Goal: Task Accomplishment & Management: Complete application form

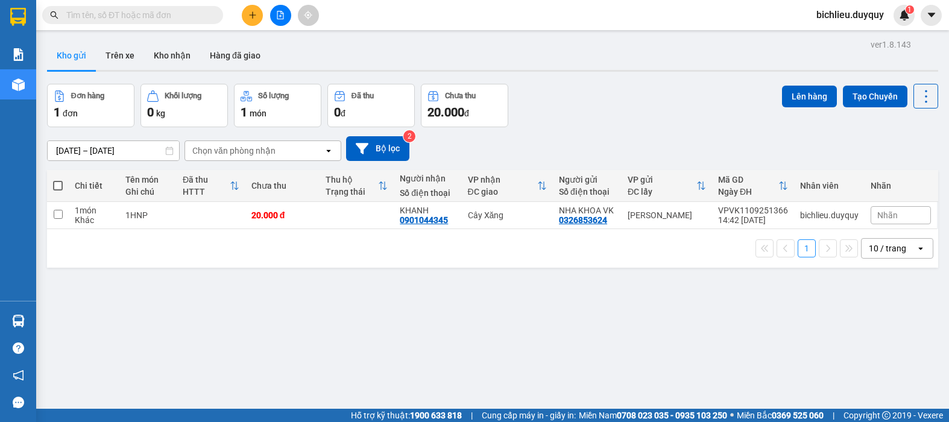
click at [127, 13] on input "text" at bounding box center [137, 14] width 142 height 13
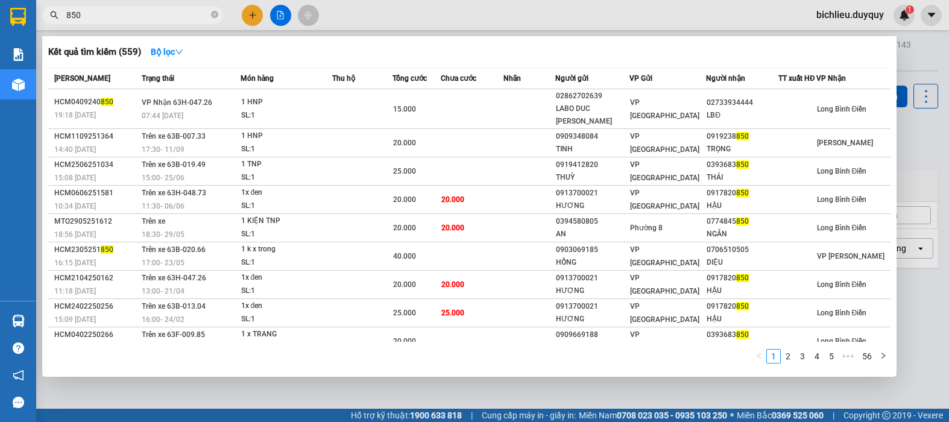
type input "850"
click at [258, 15] on div at bounding box center [474, 211] width 949 height 422
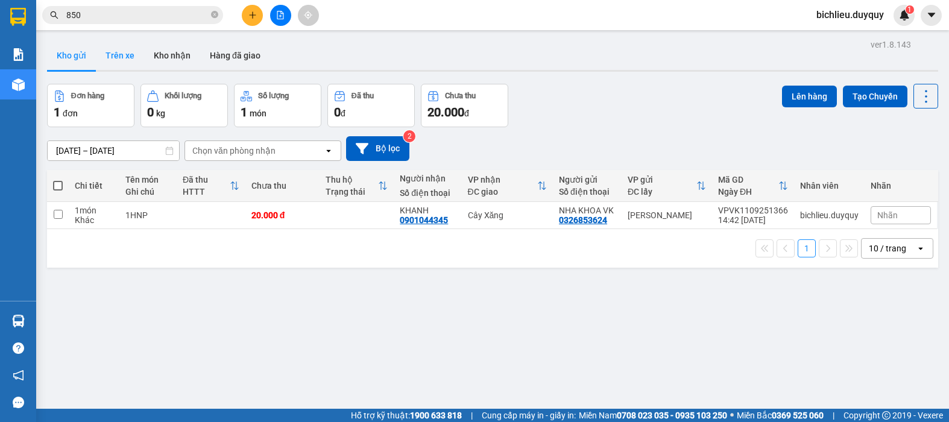
click at [119, 61] on button "Trên xe" at bounding box center [120, 55] width 48 height 29
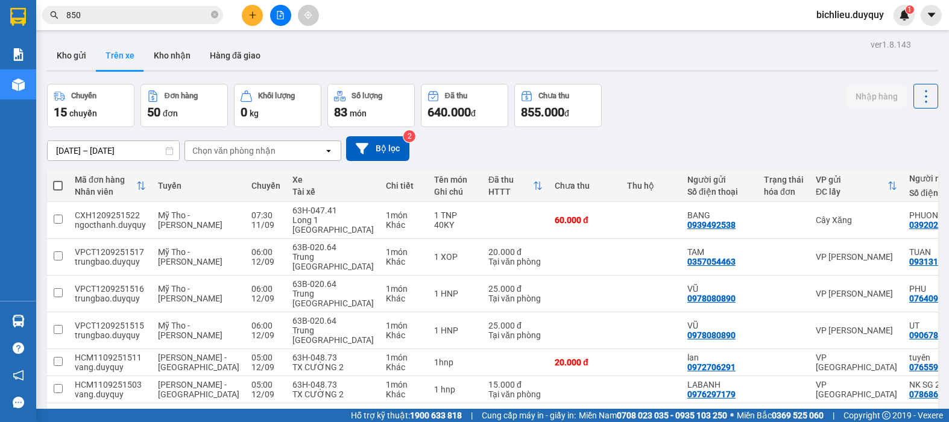
click at [256, 147] on div "Chọn văn phòng nhận" at bounding box center [233, 151] width 83 height 12
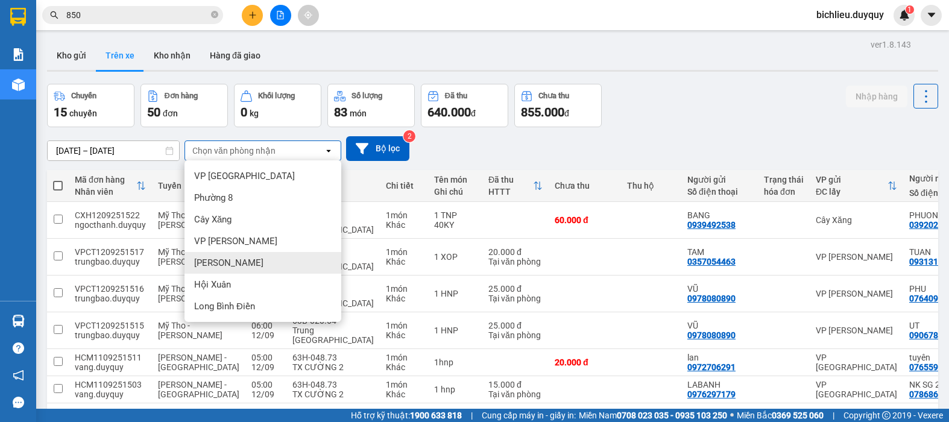
click at [227, 269] on div "[PERSON_NAME]" at bounding box center [262, 263] width 157 height 22
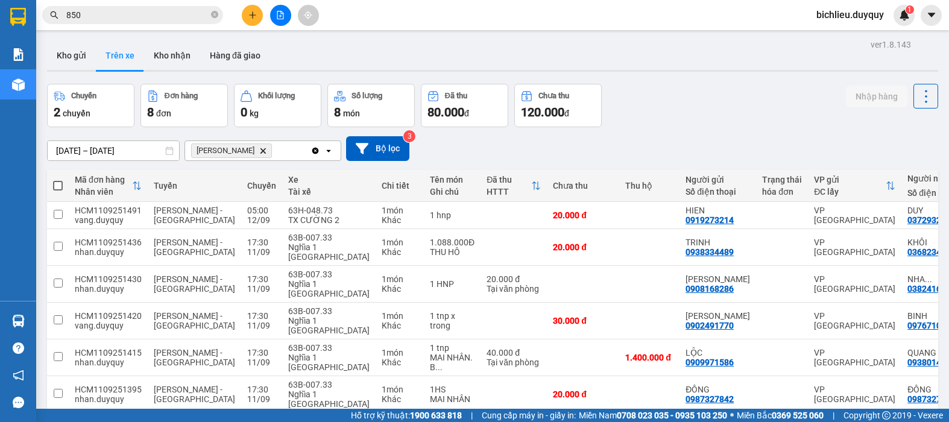
scroll to position [84, 0]
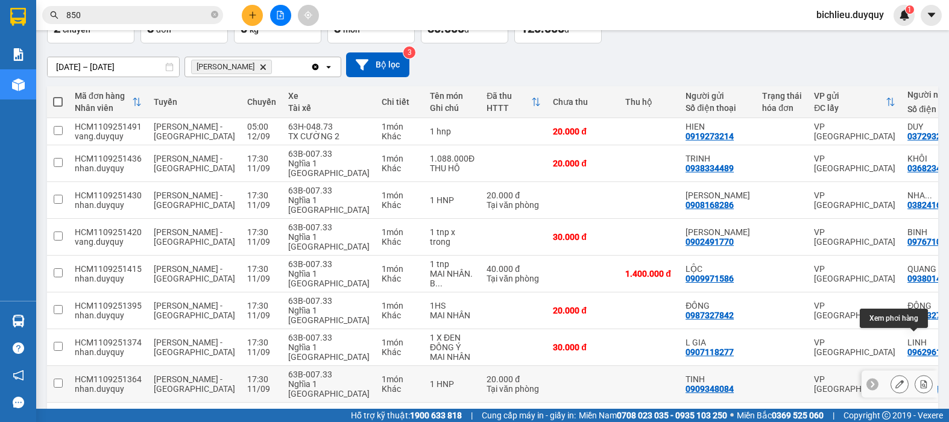
click at [919, 380] on icon at bounding box center [923, 384] width 8 height 8
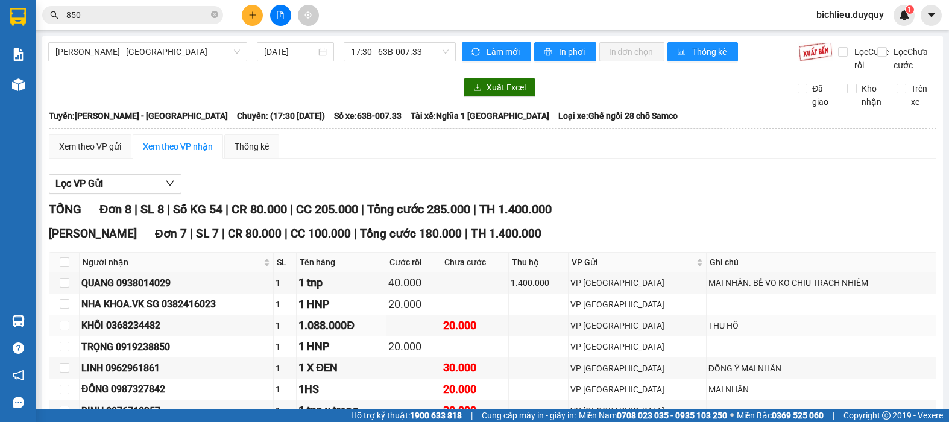
scroll to position [181, 0]
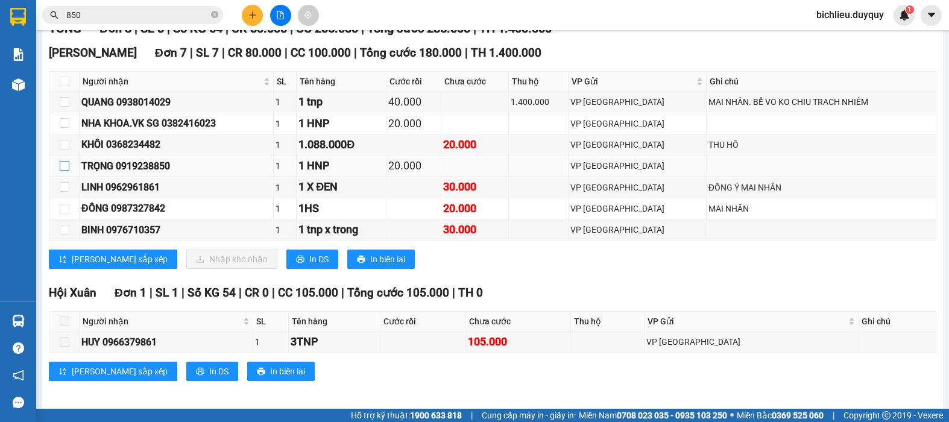
click at [62, 171] on input "checkbox" at bounding box center [65, 166] width 10 height 10
checkbox input "true"
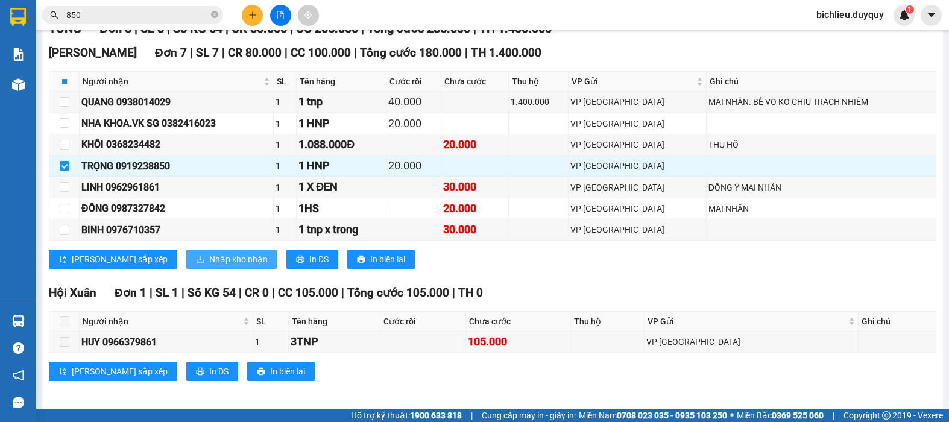
click at [209, 266] on span "Nhập kho nhận" at bounding box center [238, 259] width 58 height 13
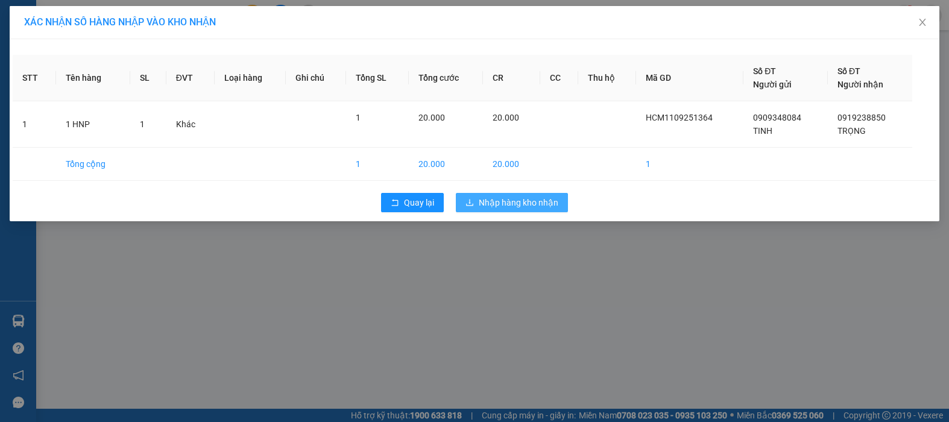
click at [513, 198] on span "Nhập hàng kho nhận" at bounding box center [519, 202] width 80 height 13
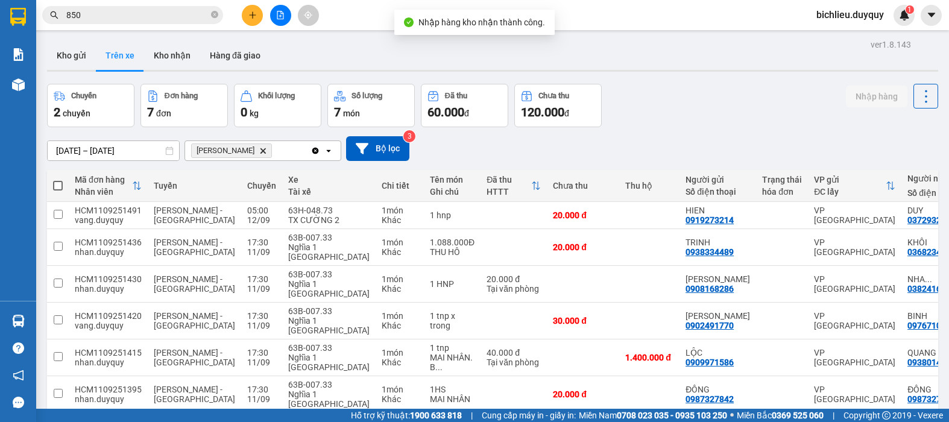
scroll to position [55, 0]
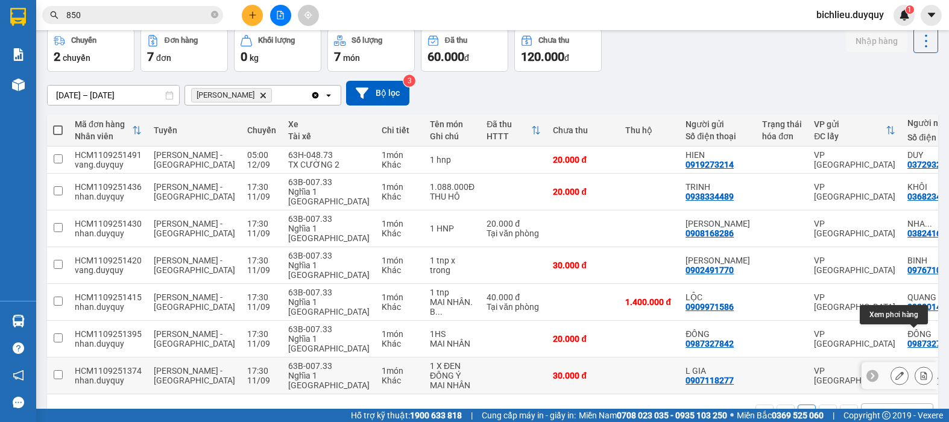
click at [915, 365] on button at bounding box center [923, 375] width 17 height 21
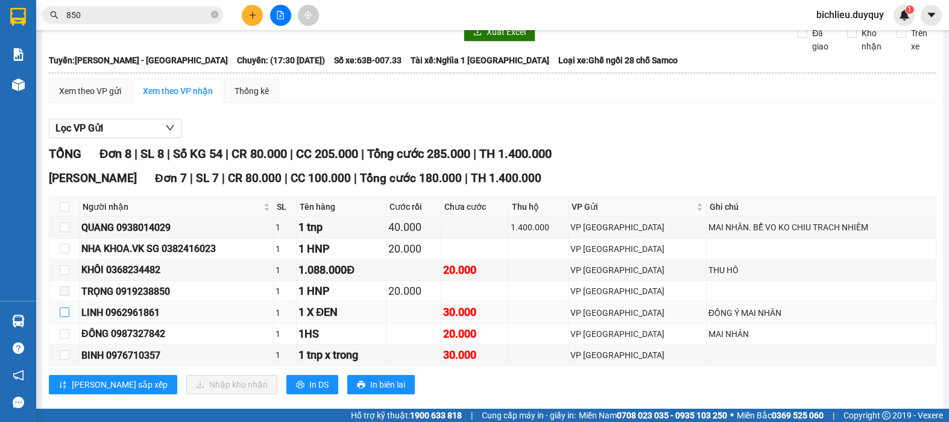
click at [67, 317] on input "checkbox" at bounding box center [65, 312] width 10 height 10
checkbox input "true"
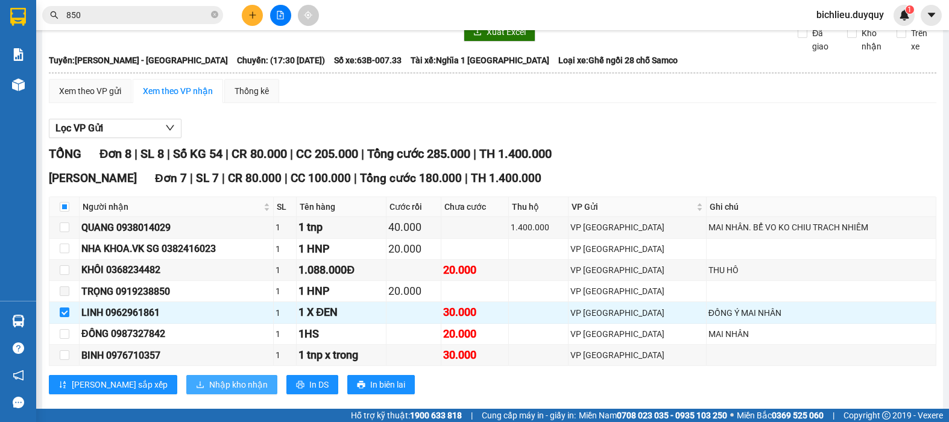
click at [209, 391] on span "Nhập kho nhận" at bounding box center [238, 384] width 58 height 13
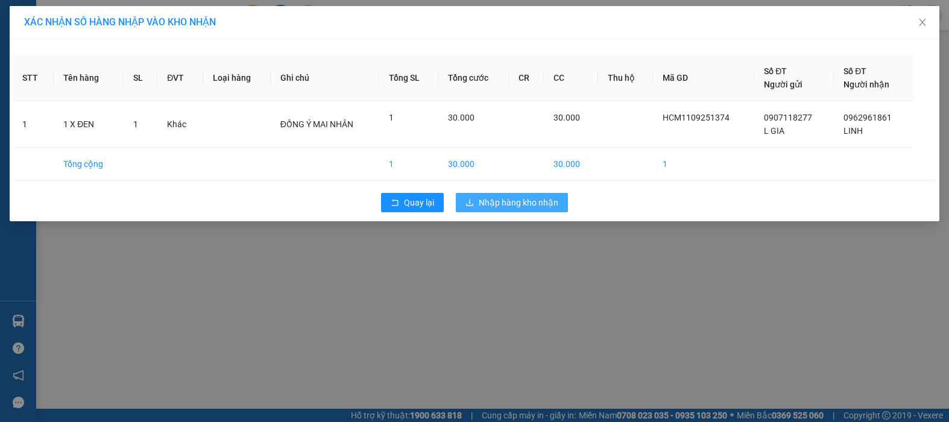
click at [526, 199] on span "Nhập hàng kho nhận" at bounding box center [519, 202] width 80 height 13
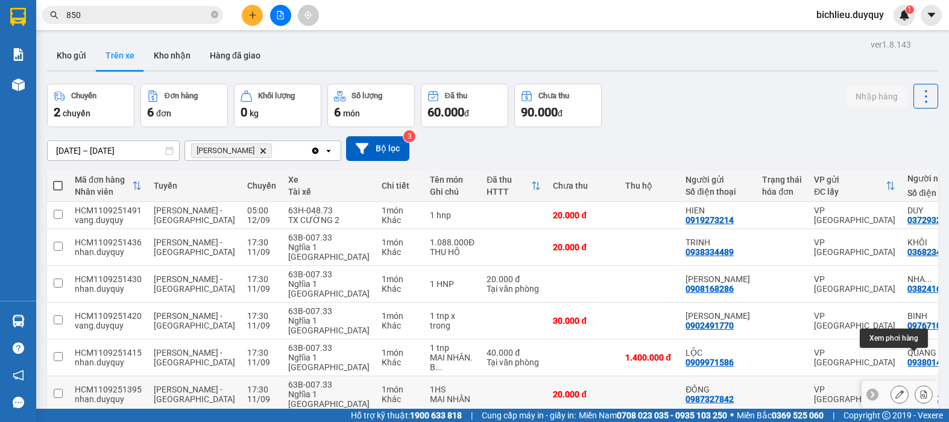
click at [915, 385] on div at bounding box center [924, 394] width 18 height 18
click at [919, 390] on icon at bounding box center [923, 394] width 8 height 8
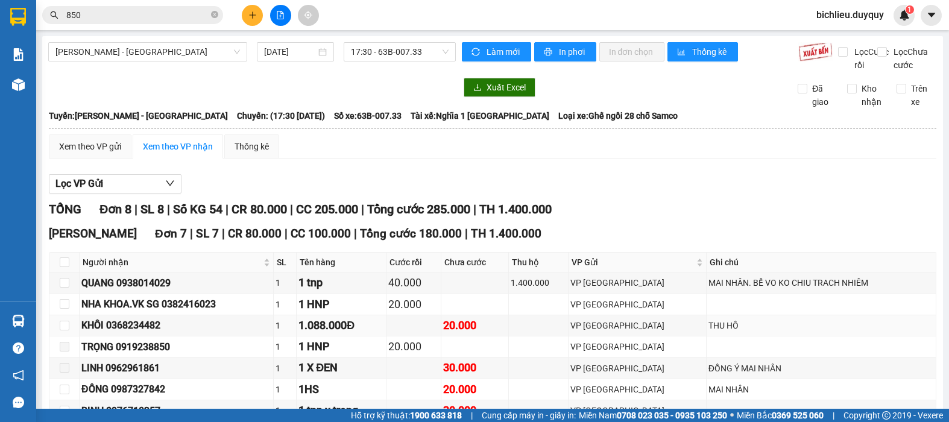
scroll to position [200, 0]
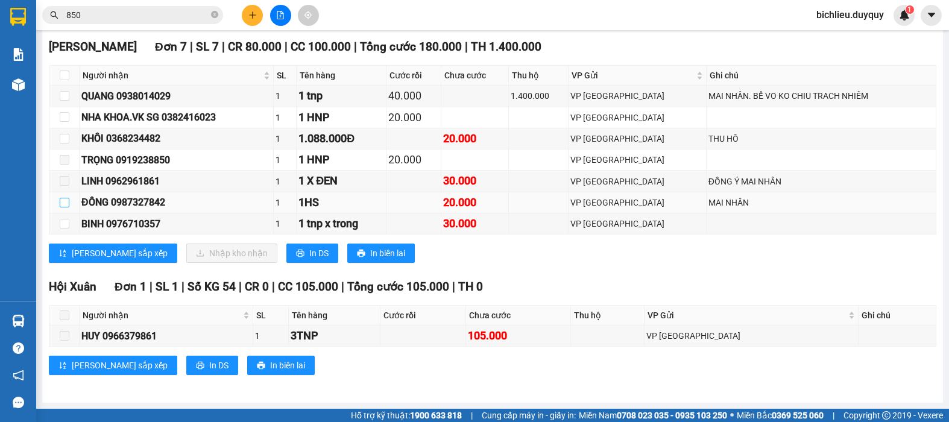
click at [61, 199] on input "checkbox" at bounding box center [65, 203] width 10 height 10
checkbox input "true"
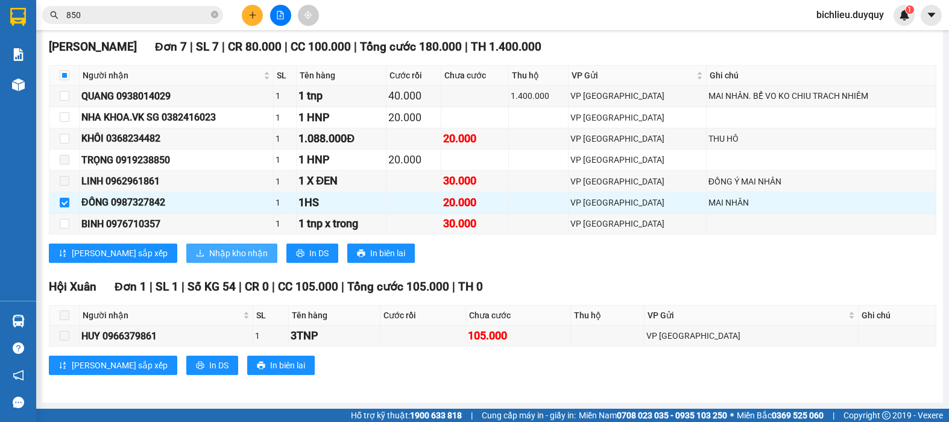
click at [209, 254] on span "Nhập kho nhận" at bounding box center [238, 253] width 58 height 13
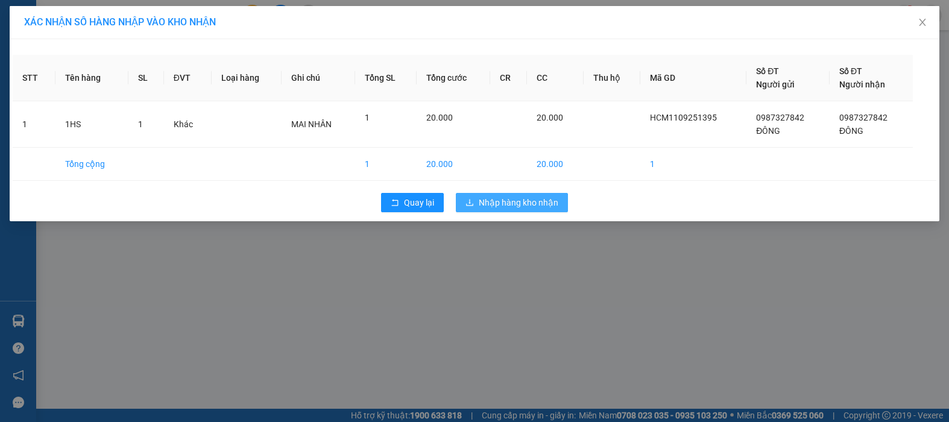
click at [526, 201] on span "Nhập hàng kho nhận" at bounding box center [519, 202] width 80 height 13
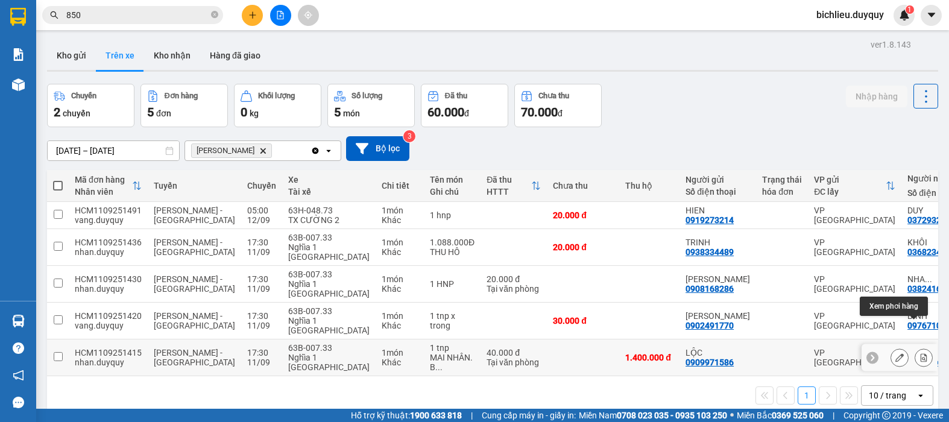
click at [919, 353] on icon at bounding box center [923, 357] width 8 height 8
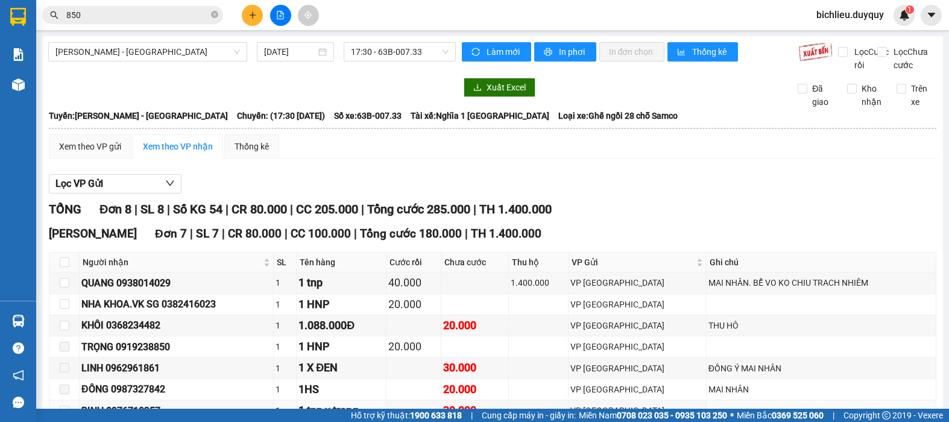
scroll to position [181, 0]
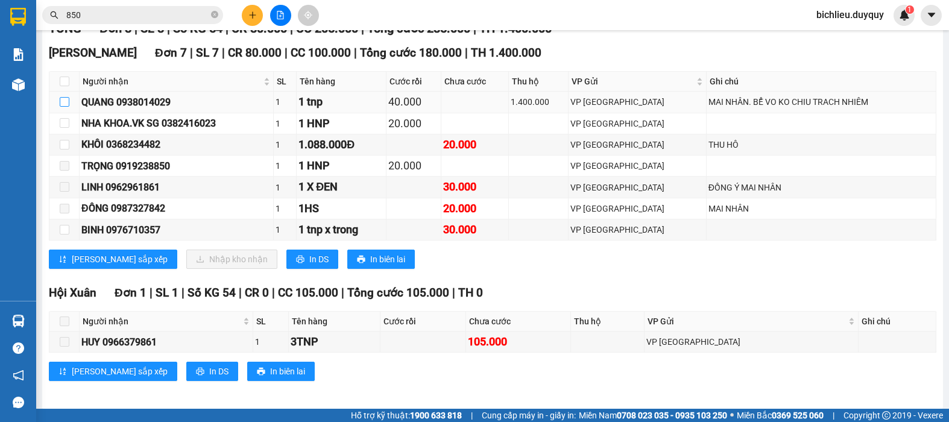
click at [65, 107] on input "checkbox" at bounding box center [65, 102] width 10 height 10
checkbox input "true"
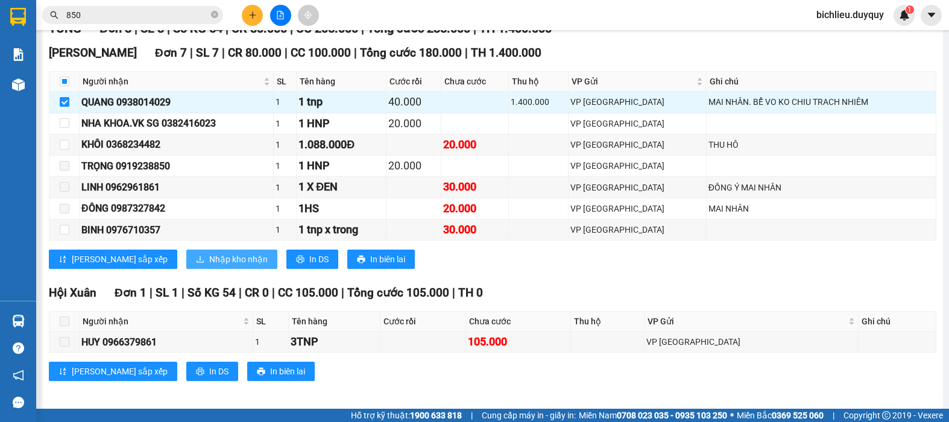
click at [209, 266] on span "Nhập kho nhận" at bounding box center [238, 259] width 58 height 13
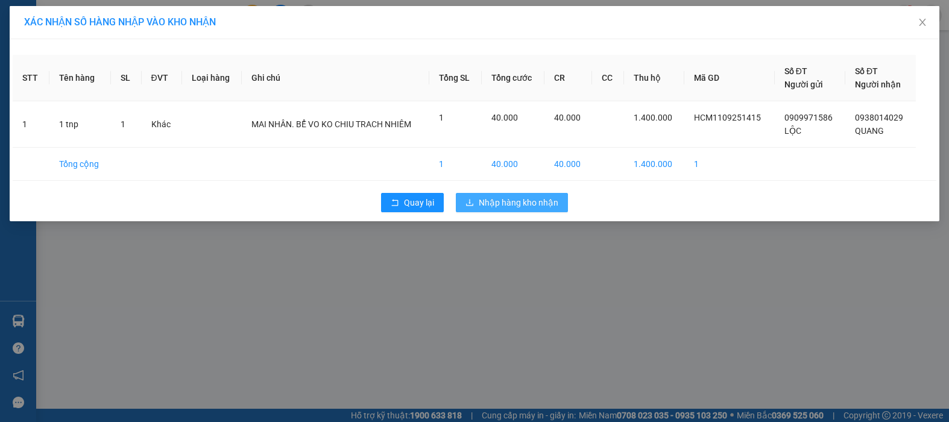
click at [515, 197] on span "Nhập hàng kho nhận" at bounding box center [519, 202] width 80 height 13
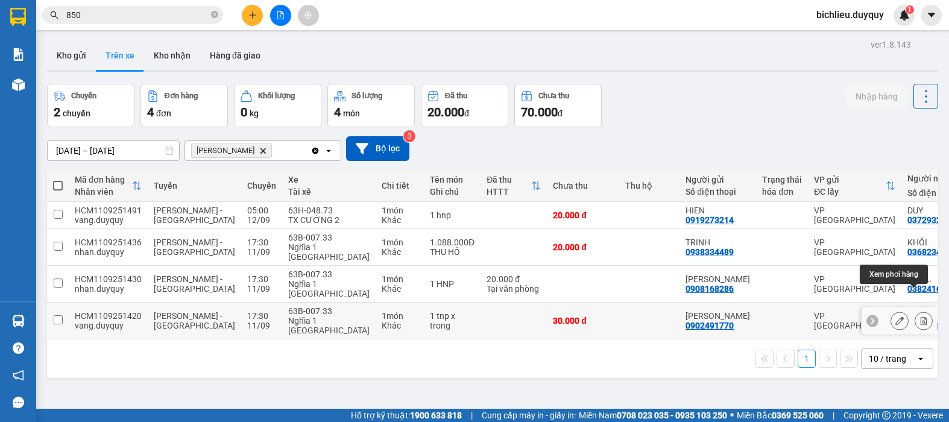
click at [921, 317] on icon at bounding box center [924, 321] width 7 height 8
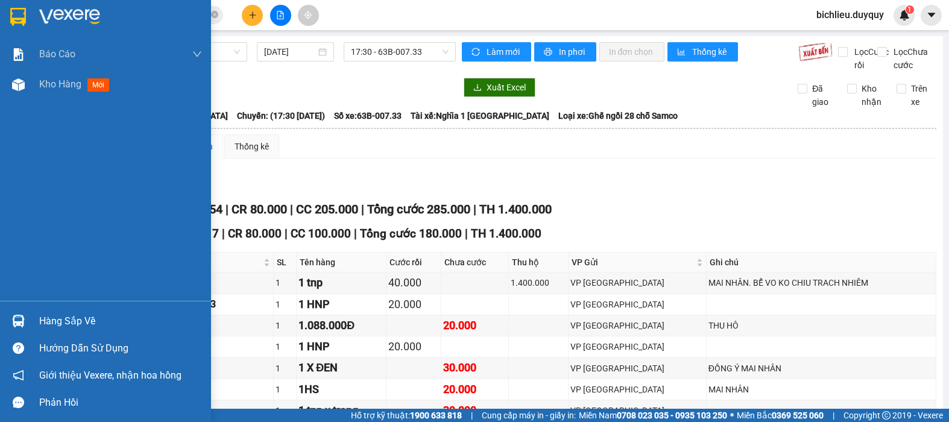
click at [11, 13] on img at bounding box center [18, 17] width 16 height 18
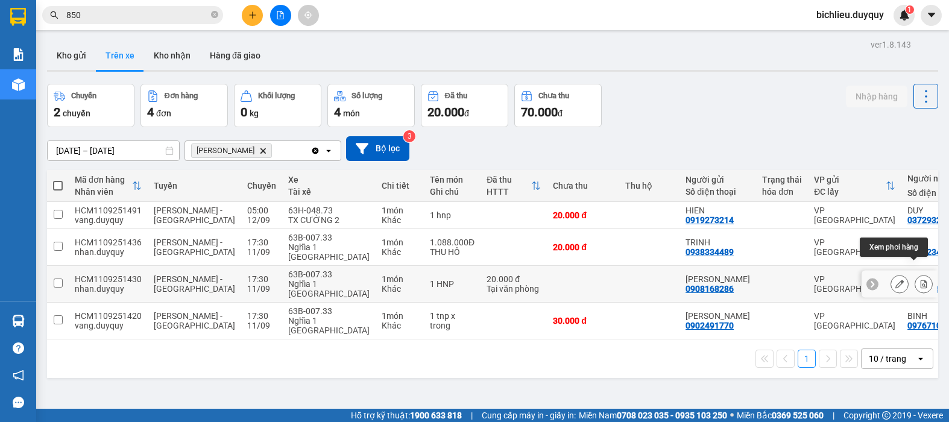
click at [919, 280] on icon at bounding box center [923, 284] width 8 height 8
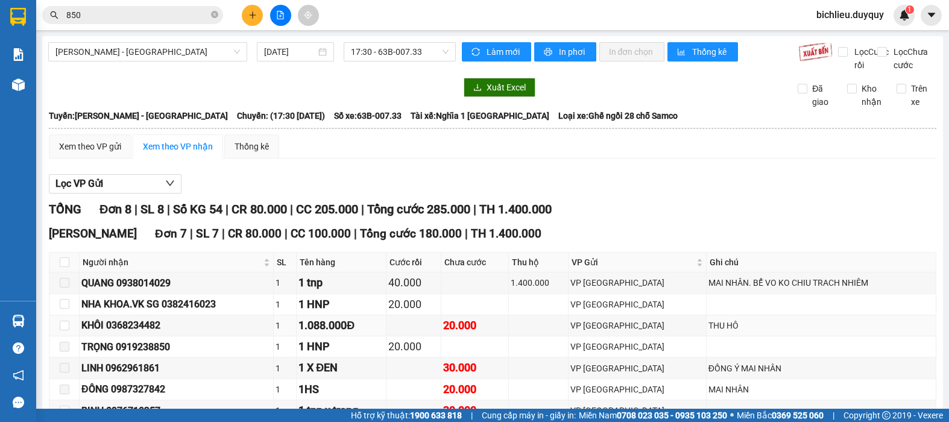
scroll to position [181, 0]
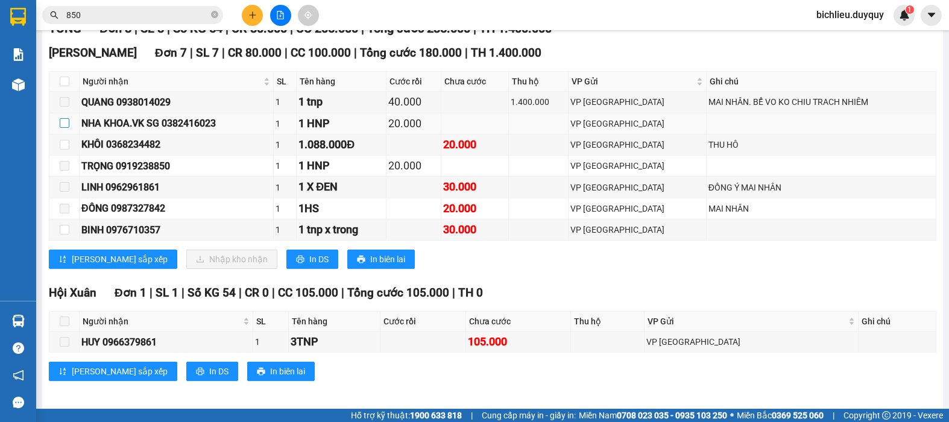
click at [65, 128] on input "checkbox" at bounding box center [65, 123] width 10 height 10
checkbox input "true"
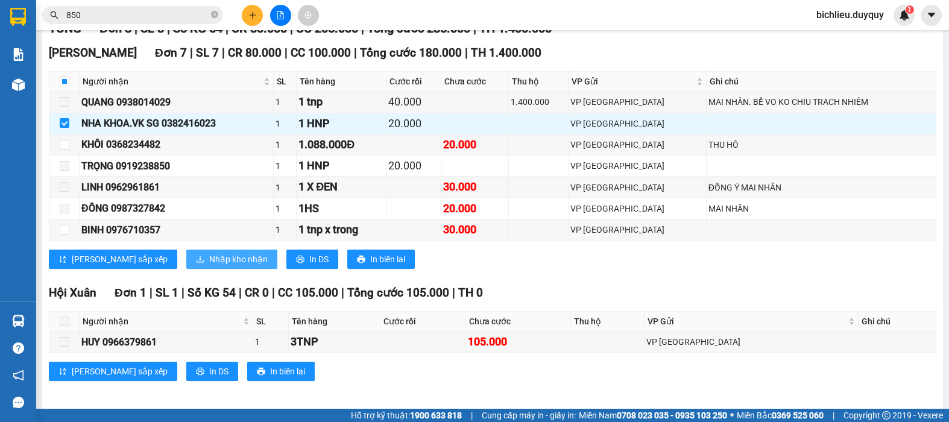
click at [200, 263] on button "Nhập kho nhận" at bounding box center [231, 259] width 91 height 19
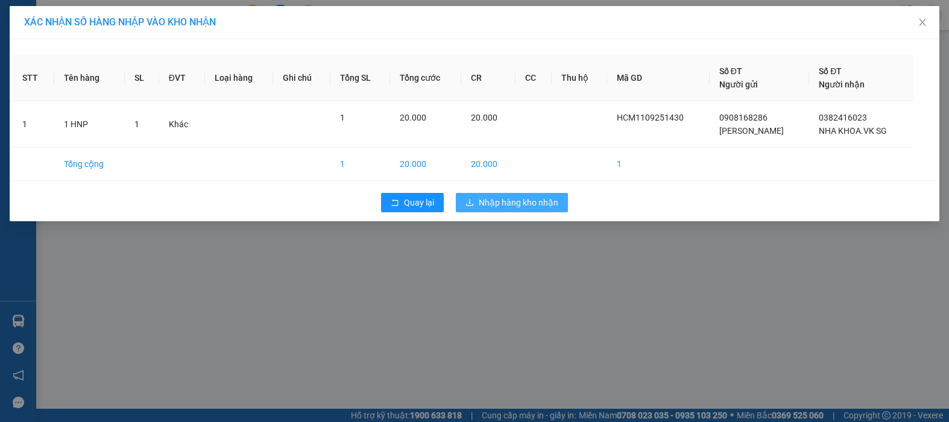
click at [493, 200] on span "Nhập hàng kho nhận" at bounding box center [519, 202] width 80 height 13
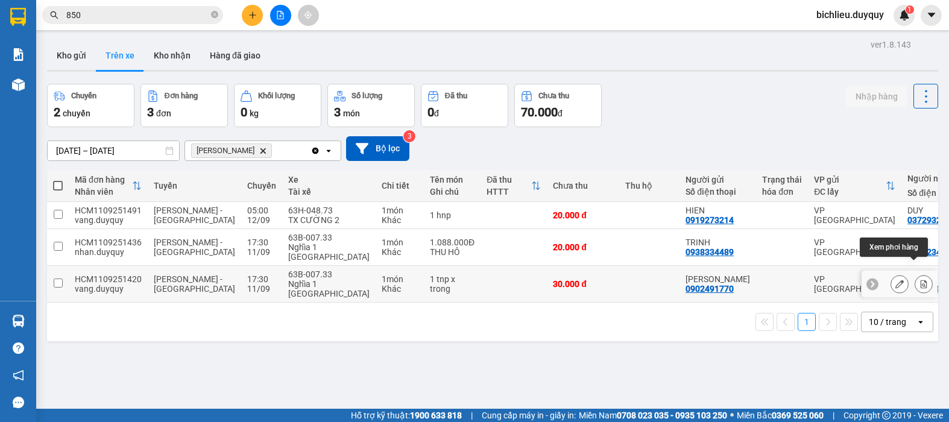
click at [919, 280] on icon at bounding box center [923, 284] width 8 height 8
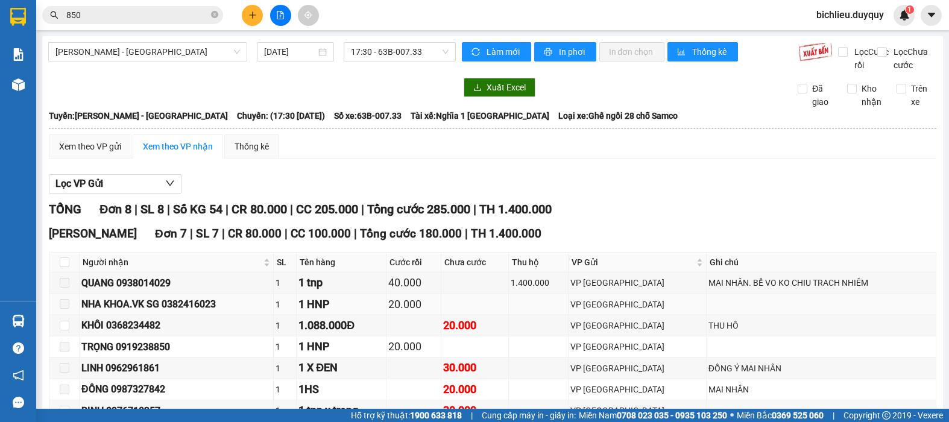
scroll to position [121, 0]
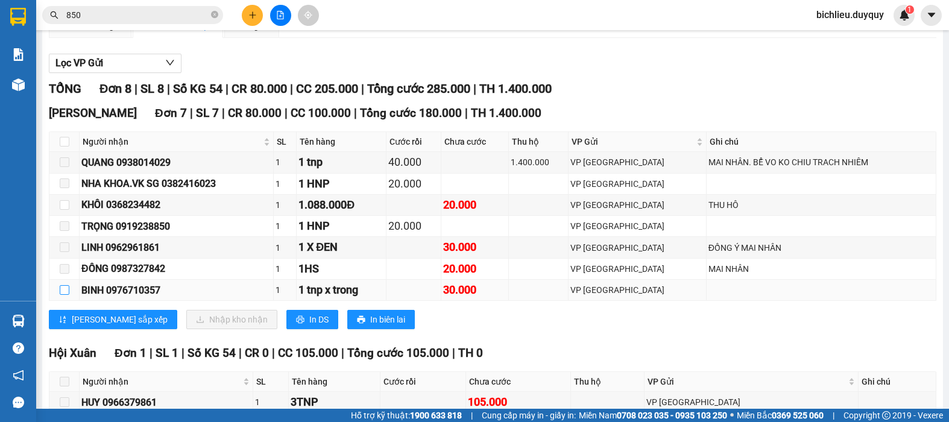
click at [63, 295] on input "checkbox" at bounding box center [65, 290] width 10 height 10
checkbox input "true"
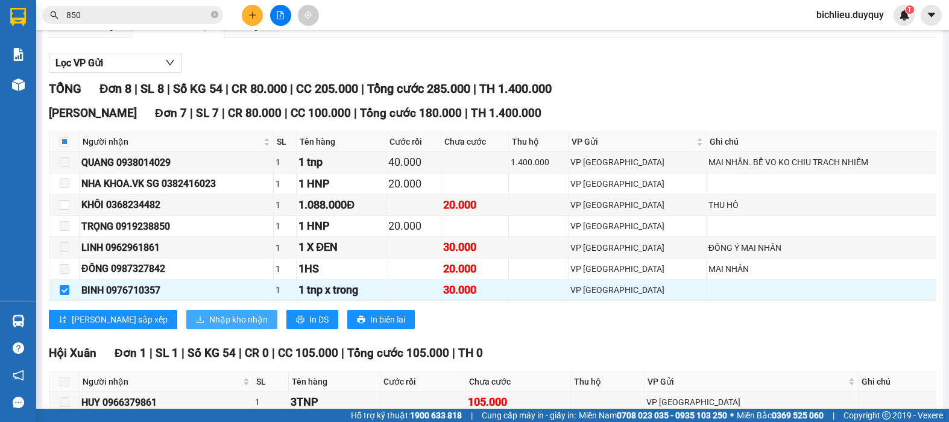
click at [209, 326] on span "Nhập kho nhận" at bounding box center [238, 319] width 58 height 13
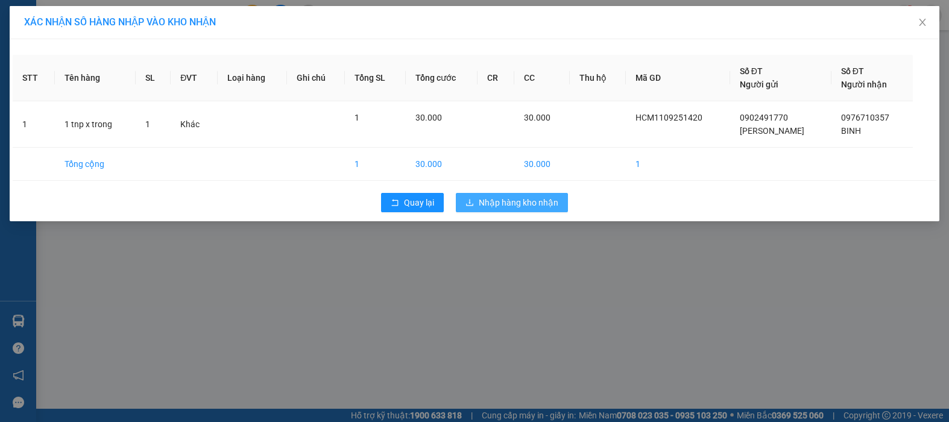
click at [519, 206] on span "Nhập hàng kho nhận" at bounding box center [519, 202] width 80 height 13
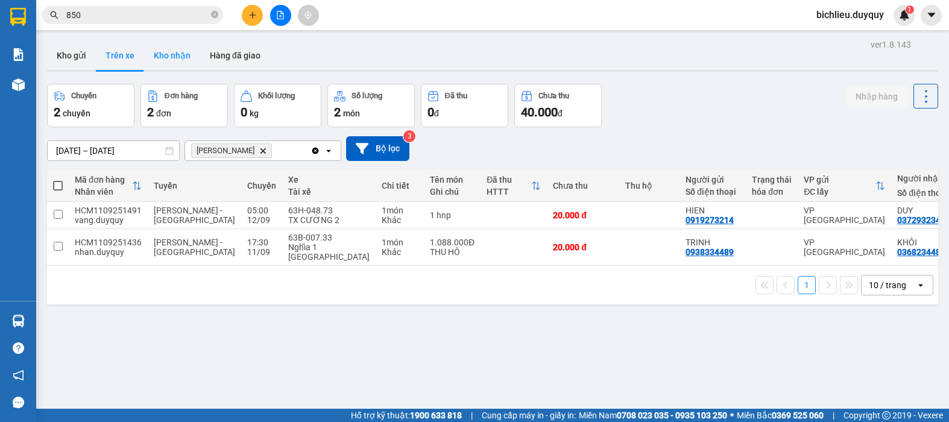
click at [177, 61] on button "Kho nhận" at bounding box center [172, 55] width 56 height 29
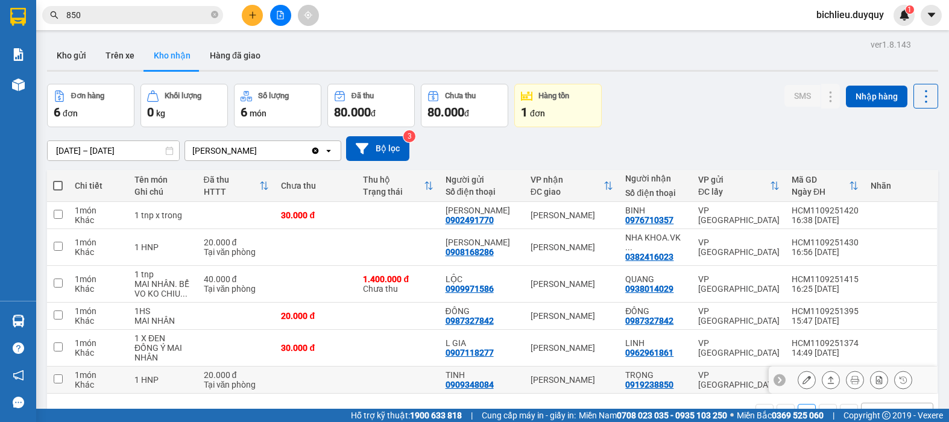
scroll to position [55, 0]
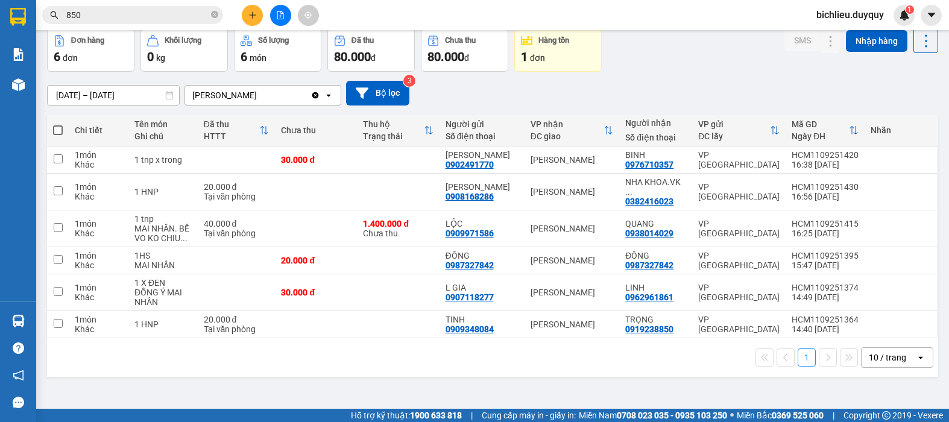
click at [869, 352] on div "10 / trang" at bounding box center [887, 358] width 37 height 12
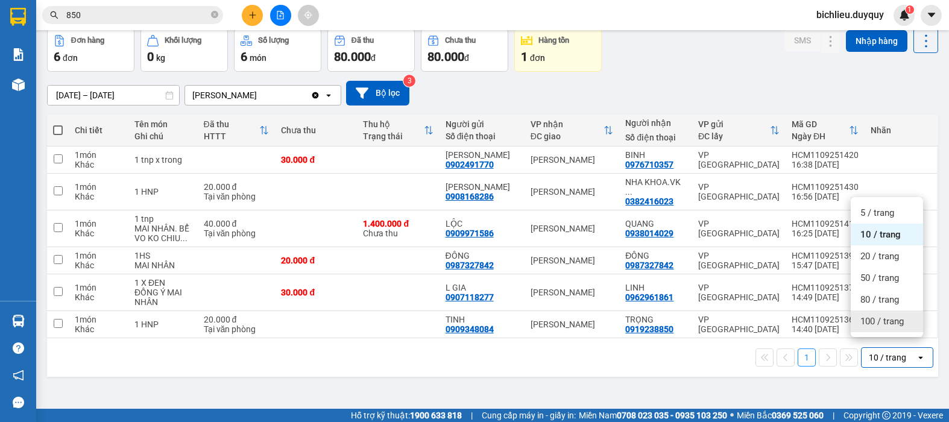
click at [869, 326] on span "100 / trang" at bounding box center [881, 321] width 43 height 12
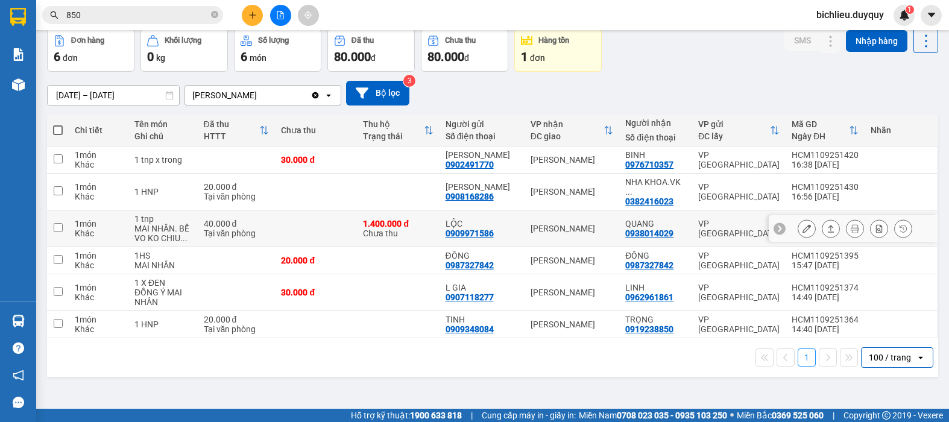
scroll to position [0, 0]
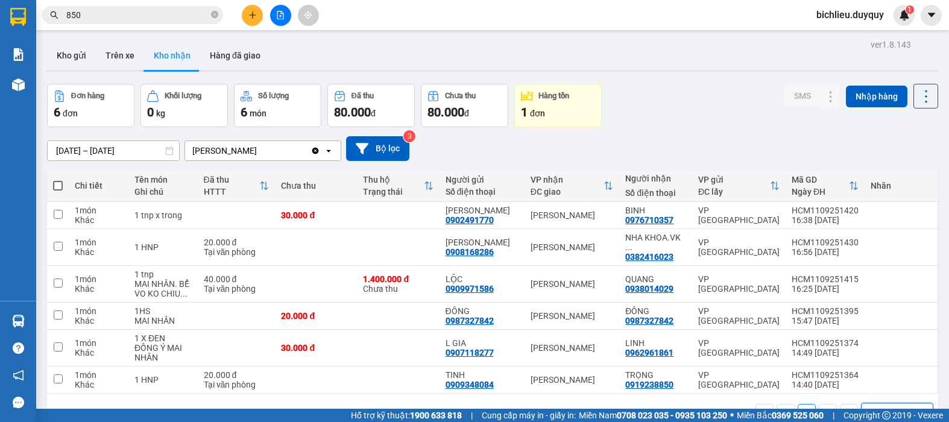
click at [58, 151] on input "[DATE] – [DATE]" at bounding box center [113, 150] width 131 height 19
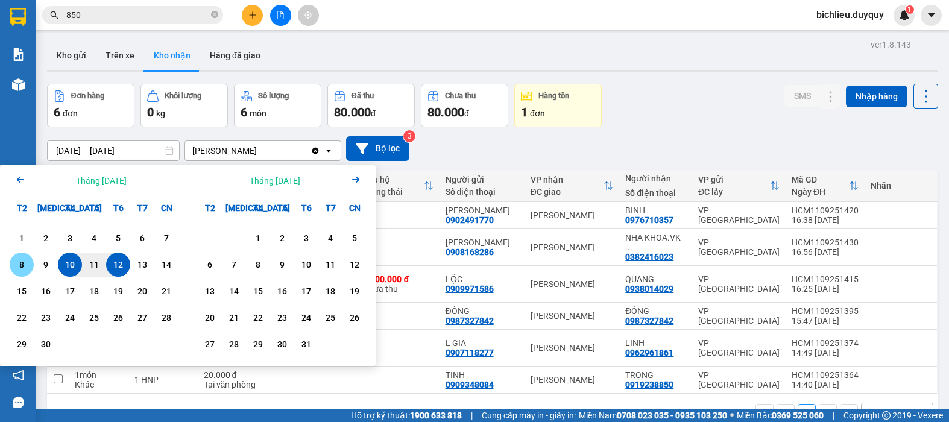
click at [22, 263] on div "8" at bounding box center [21, 264] width 17 height 14
click at [121, 266] on div "12" at bounding box center [118, 264] width 17 height 14
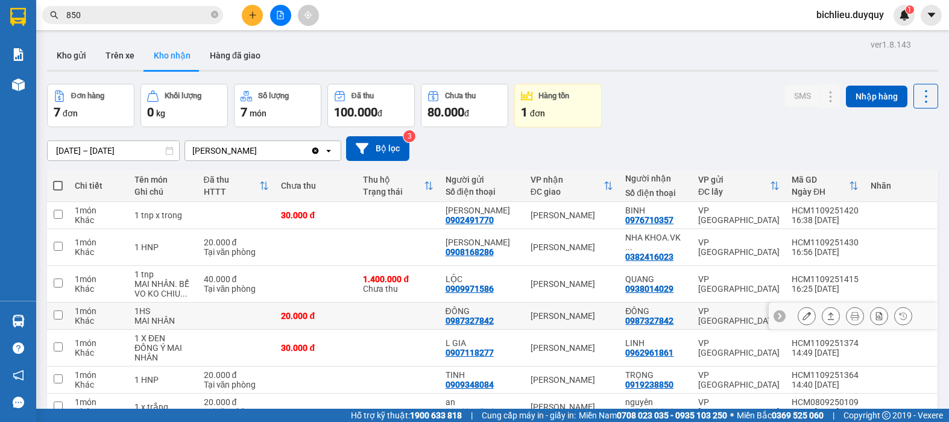
scroll to position [55, 0]
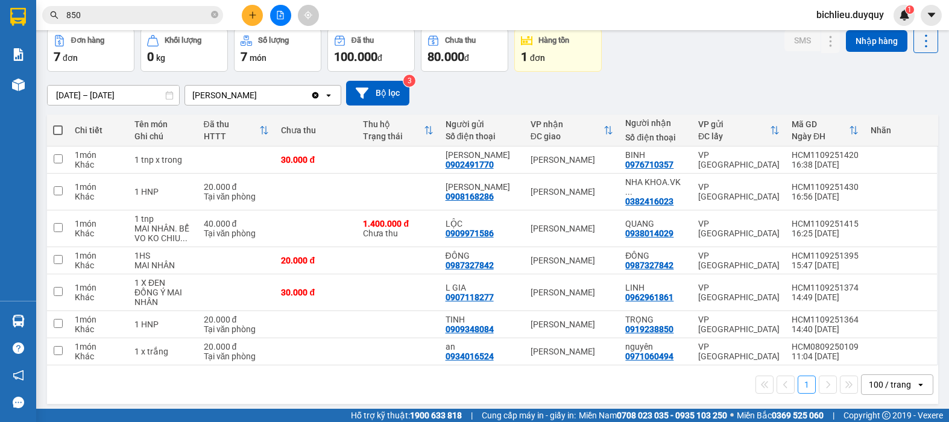
click at [60, 93] on input "[DATE] – [DATE]" at bounding box center [113, 95] width 131 height 19
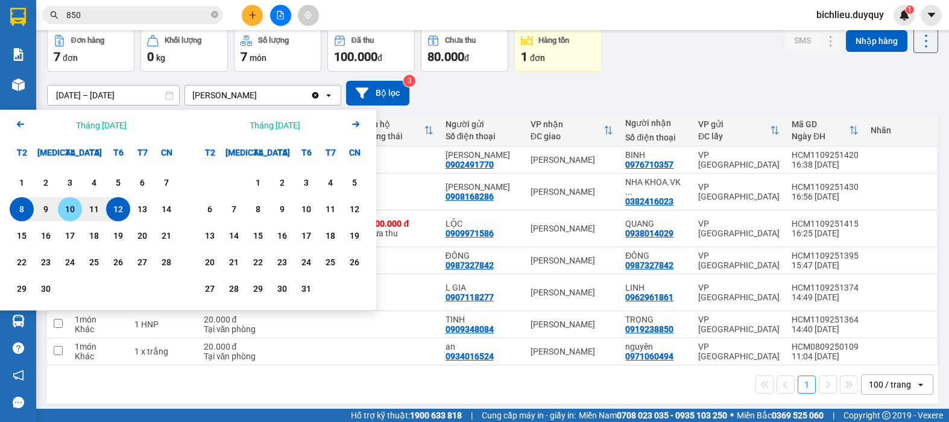
click at [72, 206] on div "10" at bounding box center [69, 209] width 17 height 14
click at [119, 204] on div "12" at bounding box center [118, 209] width 17 height 14
type input "[DATE] – [DATE]"
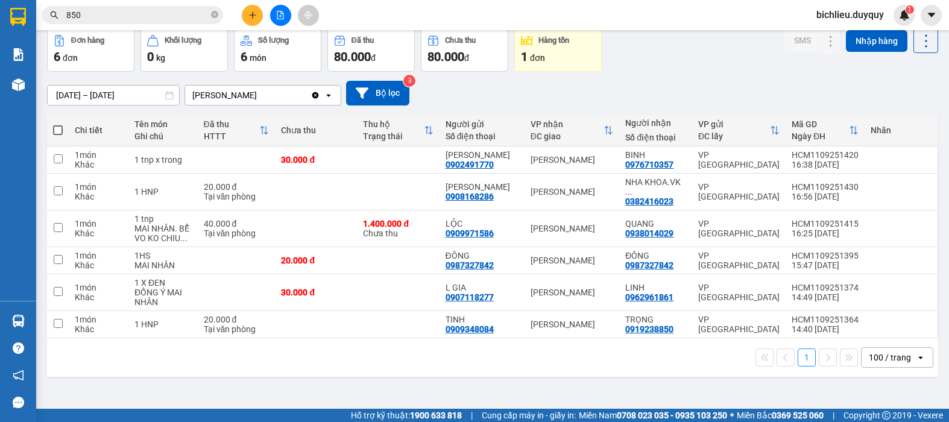
scroll to position [0, 0]
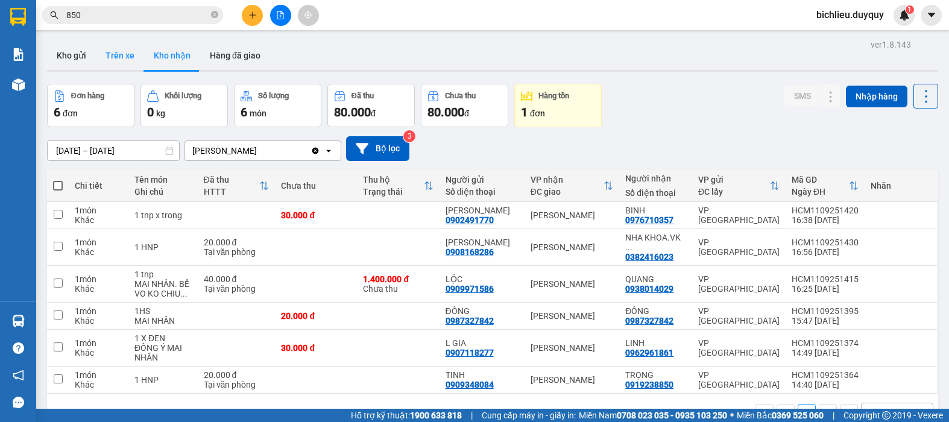
click at [102, 58] on button "Trên xe" at bounding box center [120, 55] width 48 height 29
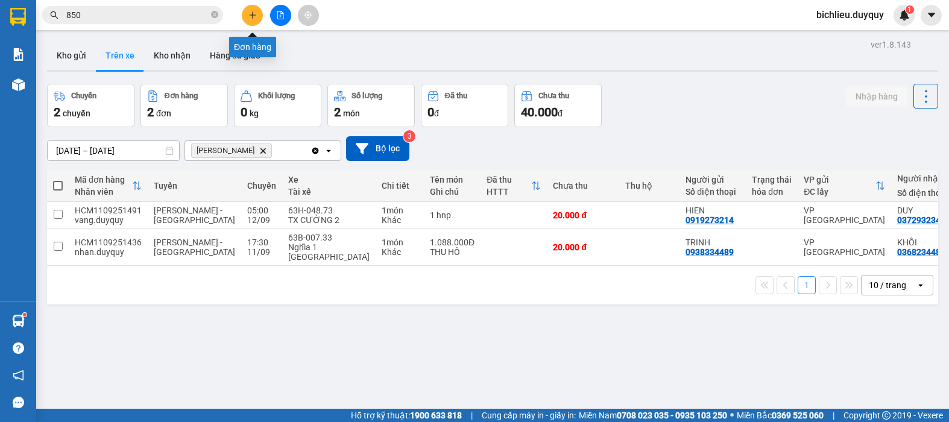
click at [251, 23] on button at bounding box center [252, 15] width 21 height 21
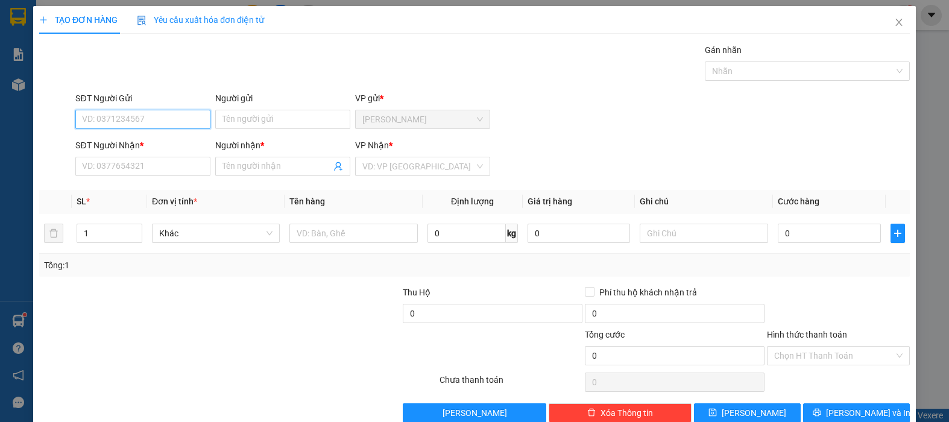
click at [94, 125] on input "SĐT Người Gửi" at bounding box center [142, 119] width 135 height 19
type input "0768003373"
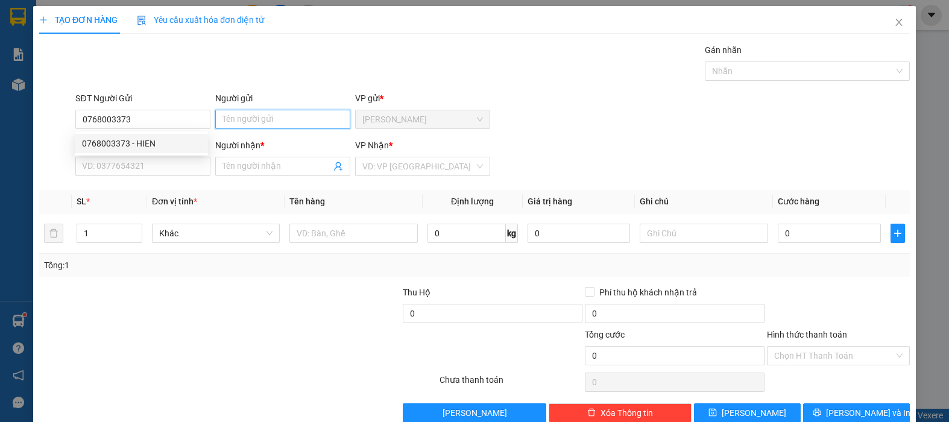
click at [245, 120] on input "Người gửi" at bounding box center [282, 119] width 135 height 19
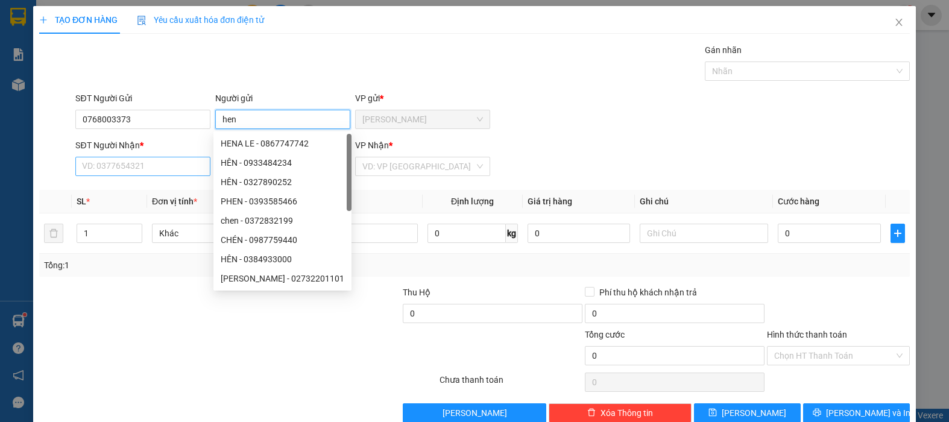
type input "hen"
click at [106, 168] on input "SĐT Người Nhận *" at bounding box center [142, 166] width 135 height 19
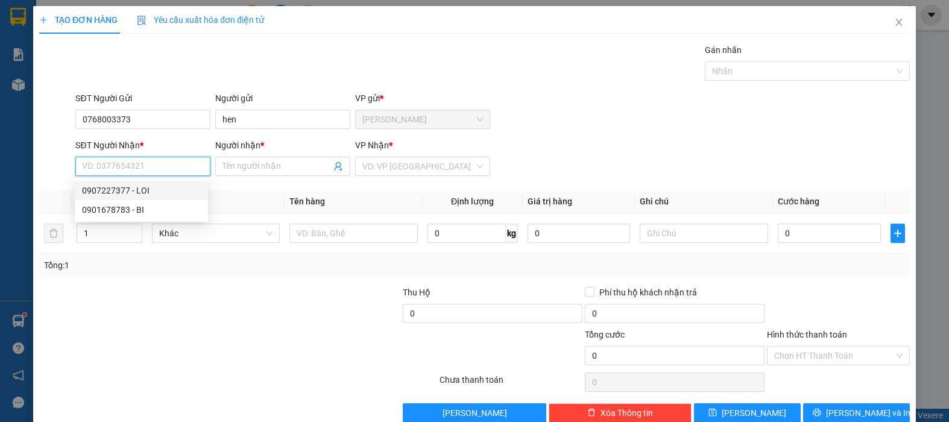
click at [101, 173] on input "SĐT Người Nhận *" at bounding box center [142, 166] width 135 height 19
type input "09072277377"
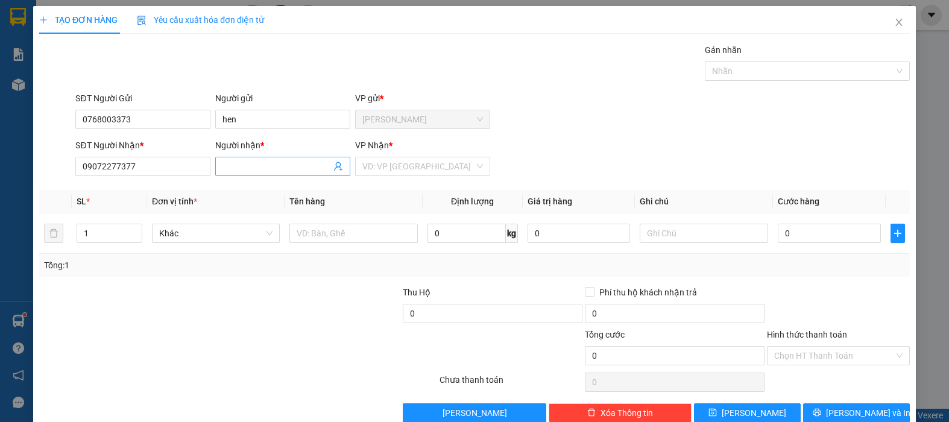
click at [255, 166] on input "Người nhận *" at bounding box center [276, 166] width 109 height 13
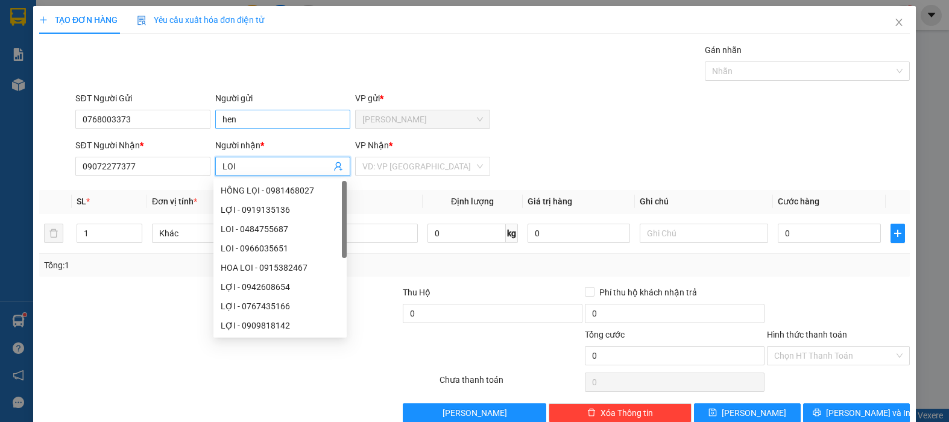
type input "LOI"
click at [275, 125] on input "hen" at bounding box center [282, 119] width 135 height 19
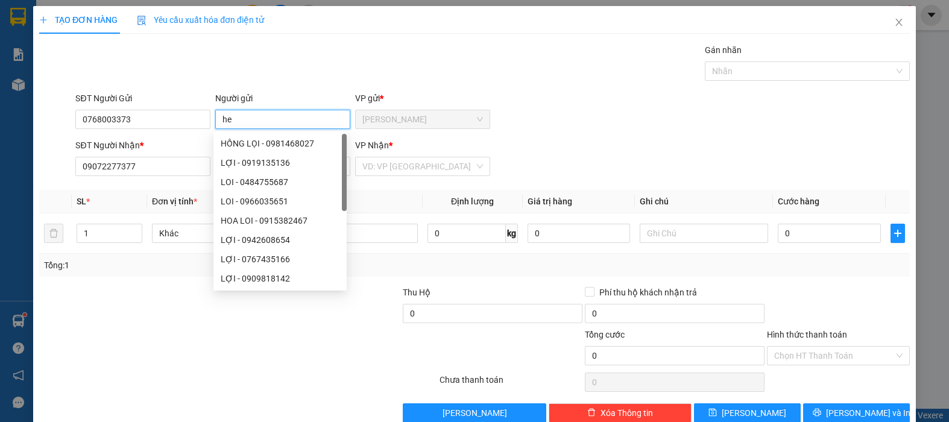
type input "h"
type input "HIEN"
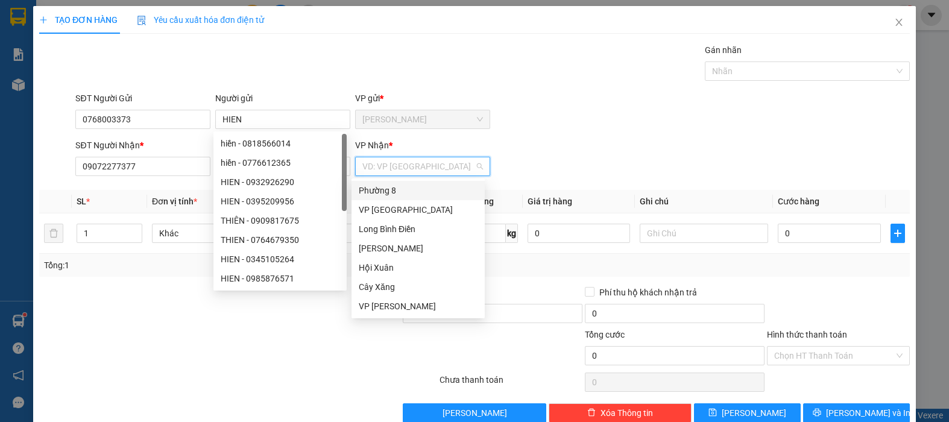
click at [378, 164] on input "search" at bounding box center [418, 166] width 112 height 18
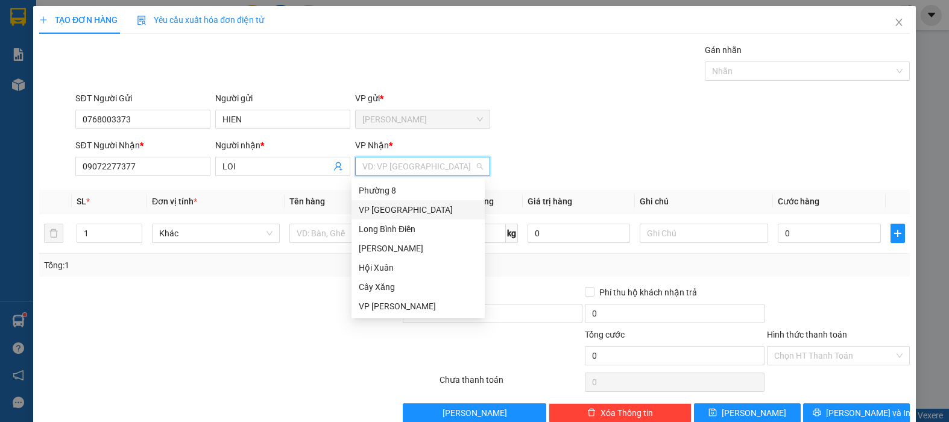
click at [379, 205] on div "VP [GEOGRAPHIC_DATA]" at bounding box center [418, 209] width 119 height 13
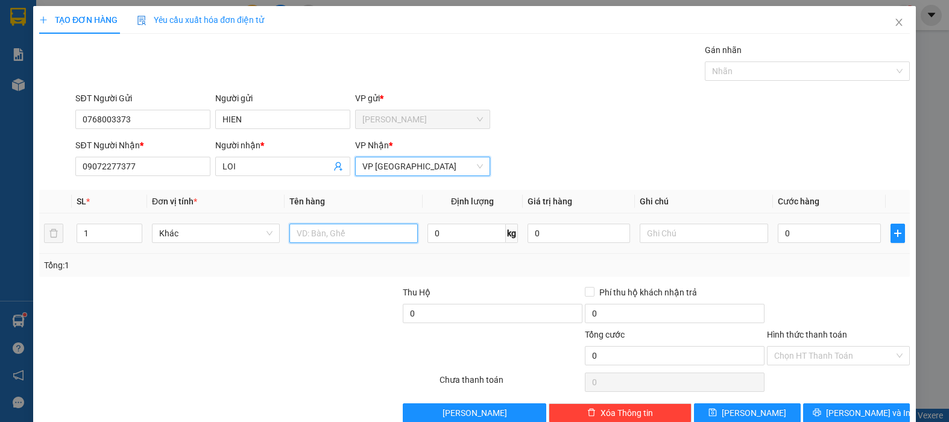
click at [323, 233] on input "text" at bounding box center [353, 233] width 128 height 19
type input "1TNP"
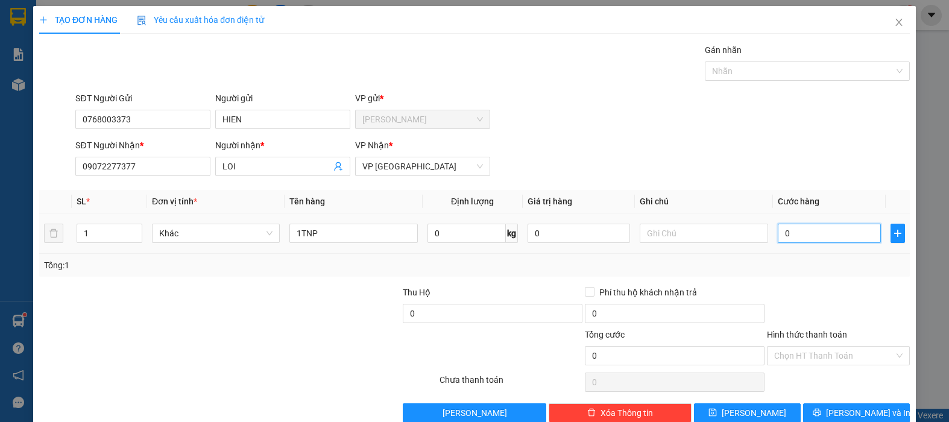
click at [842, 236] on input "0" at bounding box center [829, 233] width 103 height 19
type input "3"
type input "30"
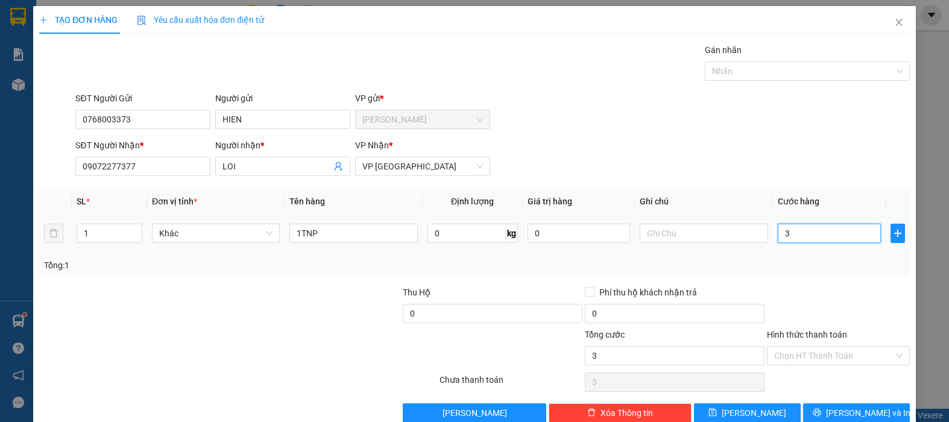
type input "30"
type input "300"
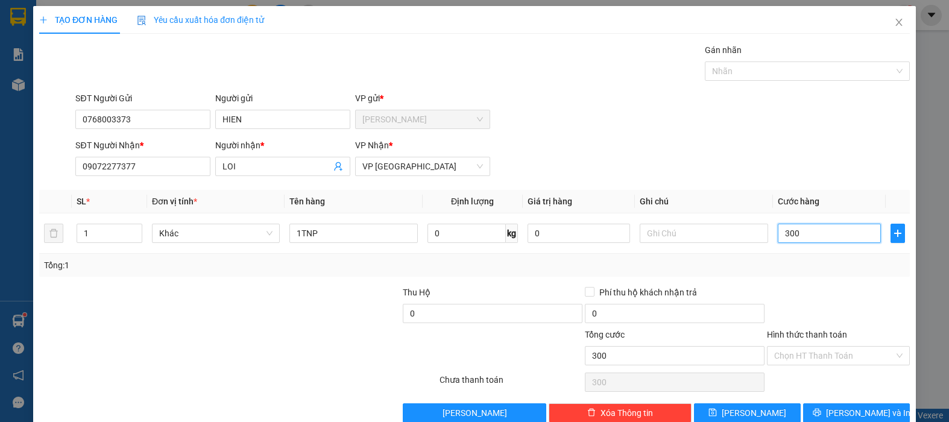
type input "3.000"
type input "30.000"
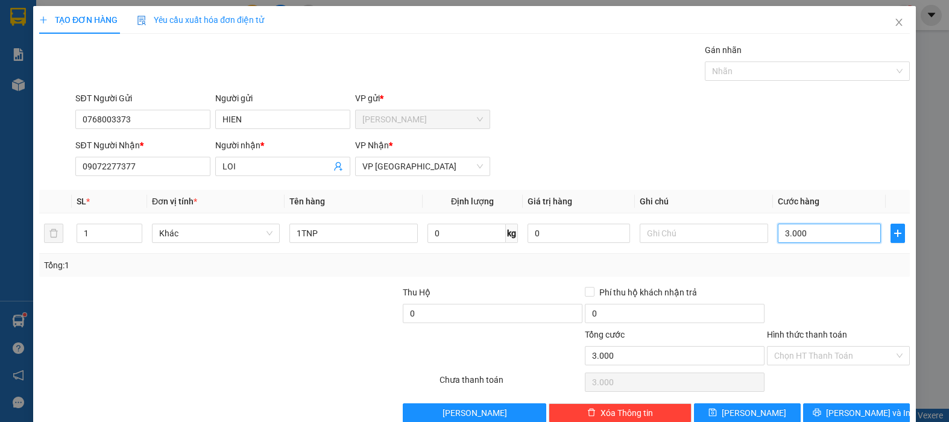
type input "30.000"
click at [778, 350] on input "Hình thức thanh toán" at bounding box center [834, 356] width 120 height 18
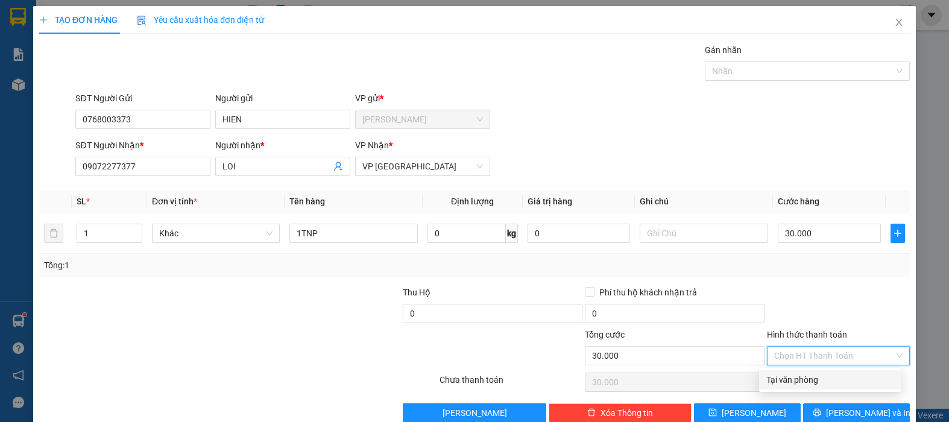
click at [795, 376] on div "Tại văn phòng" at bounding box center [829, 379] width 127 height 13
type input "0"
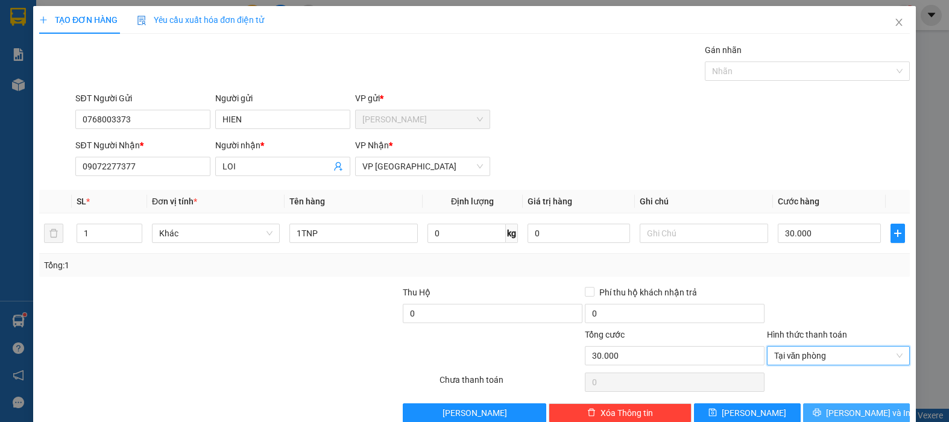
click at [844, 414] on span "[PERSON_NAME] và In" at bounding box center [868, 412] width 84 height 13
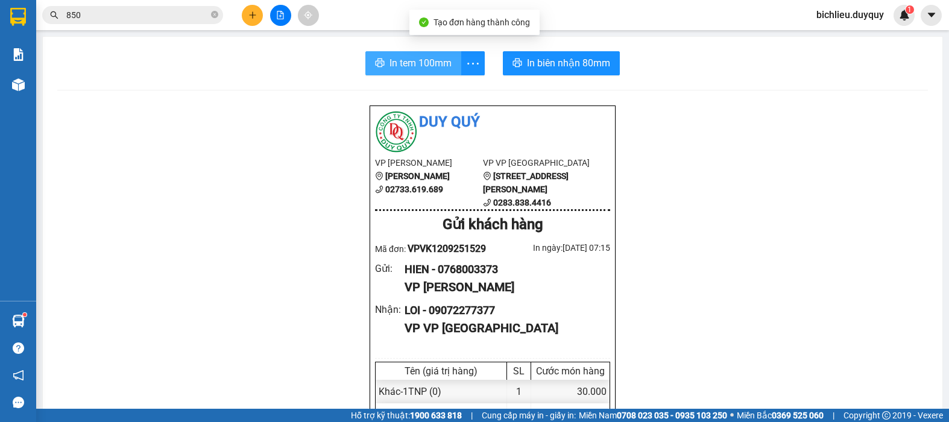
click at [416, 61] on span "In tem 100mm" at bounding box center [420, 62] width 62 height 15
click at [406, 60] on span "In tem 100mm" at bounding box center [420, 62] width 62 height 15
click at [419, 66] on span "In tem 100mm" at bounding box center [420, 62] width 62 height 15
drag, startPoint x: 919, startPoint y: 0, endPoint x: 388, endPoint y: 66, distance: 534.7
click at [389, 66] on span "In tem 100mm" at bounding box center [420, 62] width 62 height 15
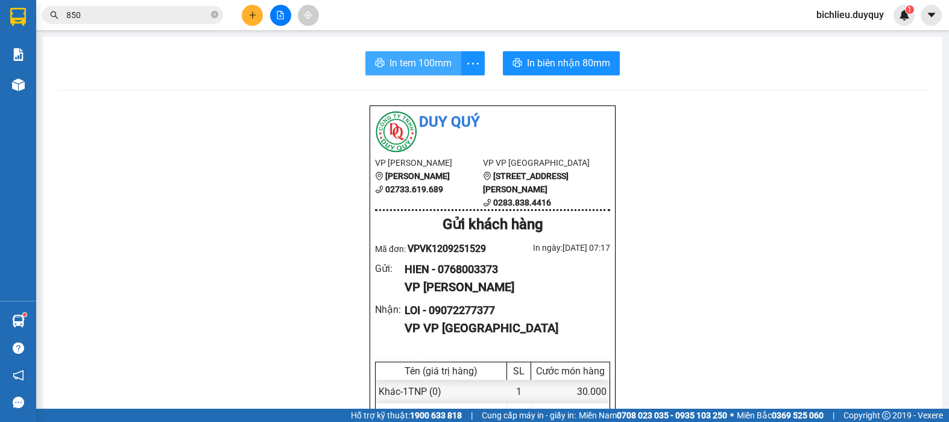
click at [426, 61] on span "In tem 100mm" at bounding box center [420, 62] width 62 height 15
click at [411, 61] on span "In tem 100mm" at bounding box center [420, 62] width 62 height 15
click at [396, 61] on span "In tem 100mm" at bounding box center [420, 62] width 62 height 15
click at [422, 69] on span "In tem 100mm" at bounding box center [420, 62] width 62 height 15
click at [400, 67] on span "In tem 100mm" at bounding box center [420, 62] width 62 height 15
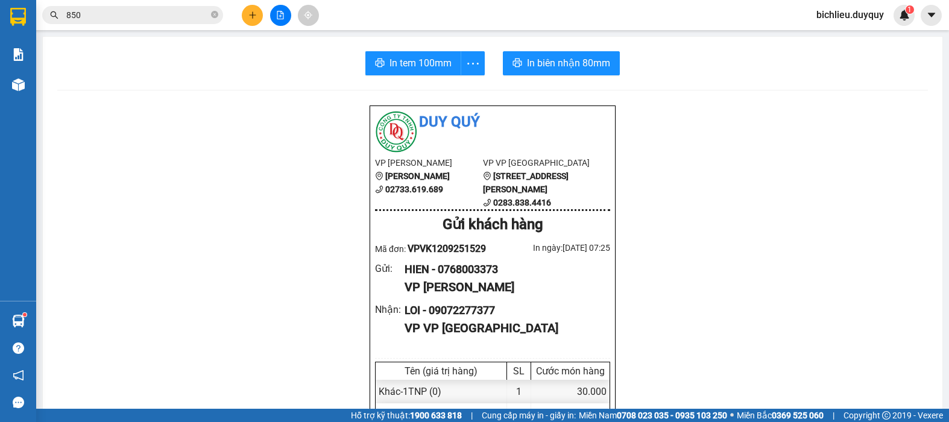
click at [101, 14] on input "850" at bounding box center [137, 14] width 142 height 13
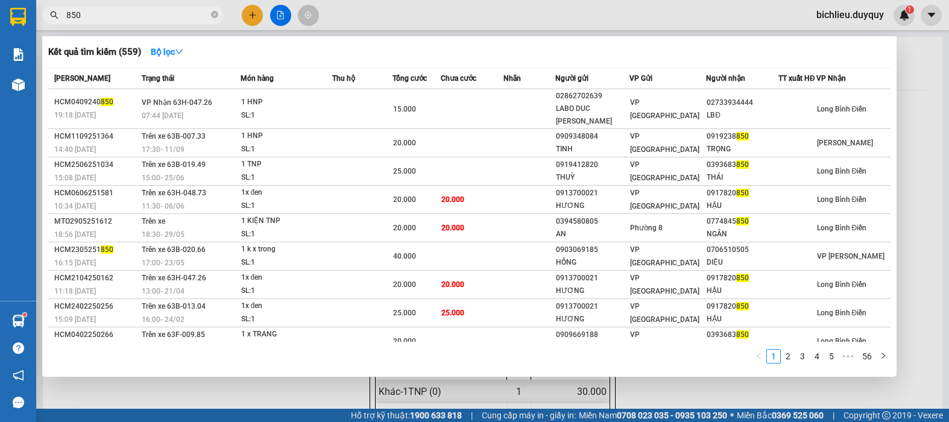
click at [254, 19] on div at bounding box center [474, 211] width 949 height 422
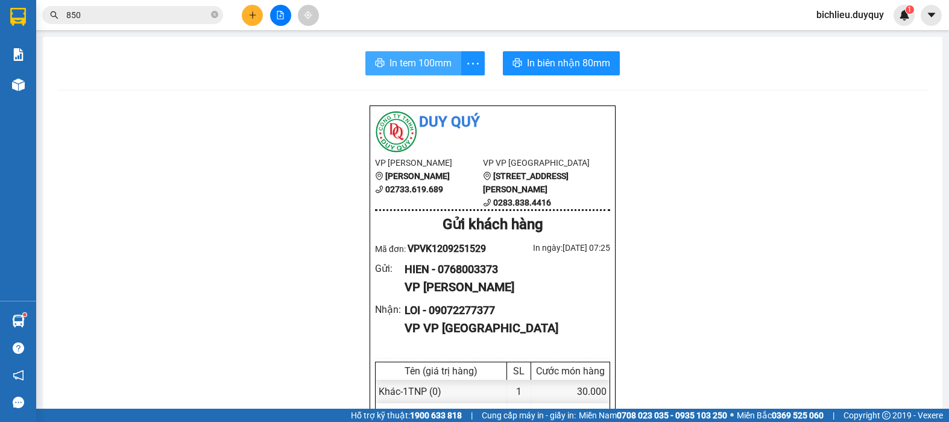
click at [408, 60] on span "In tem 100mm" at bounding box center [420, 62] width 62 height 15
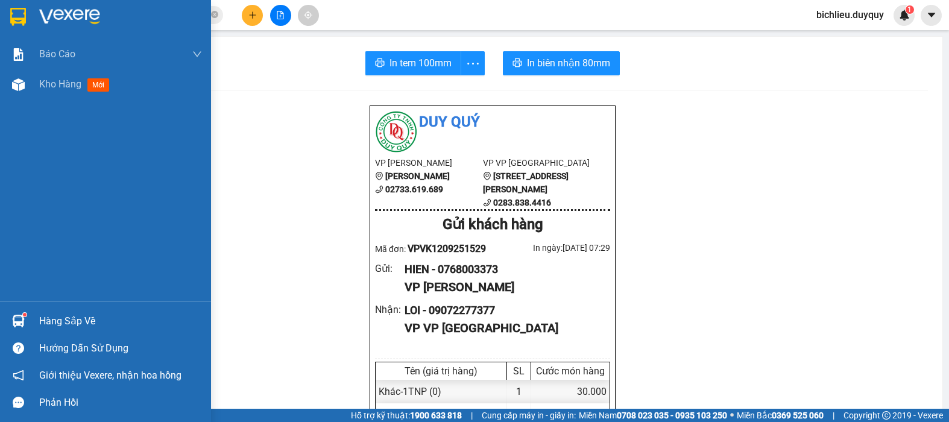
click at [13, 17] on img at bounding box center [18, 17] width 16 height 18
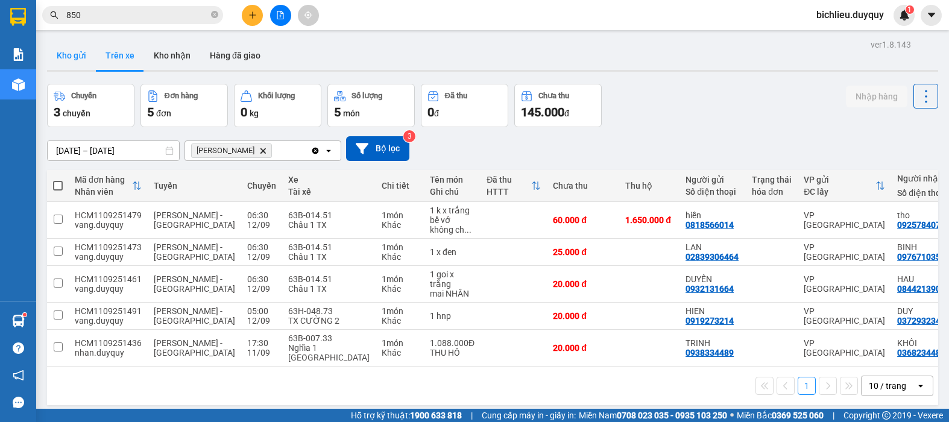
click at [70, 63] on button "Kho gửi" at bounding box center [71, 55] width 49 height 29
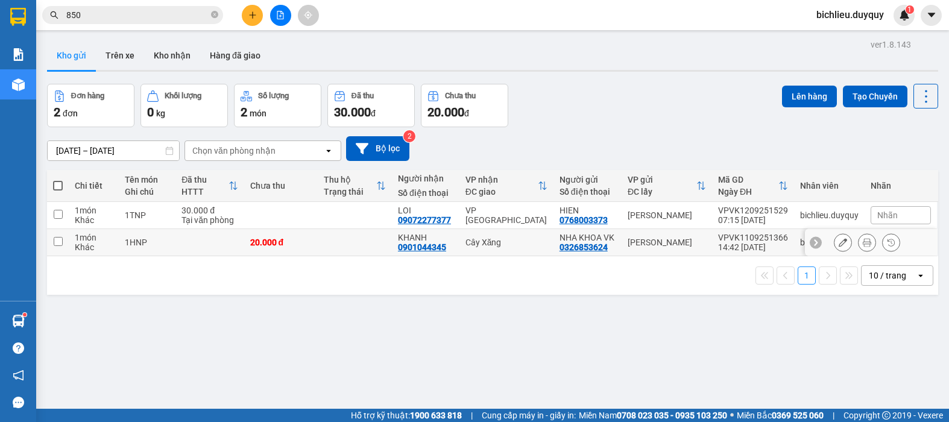
click at [55, 240] on input "checkbox" at bounding box center [58, 241] width 9 height 9
checkbox input "true"
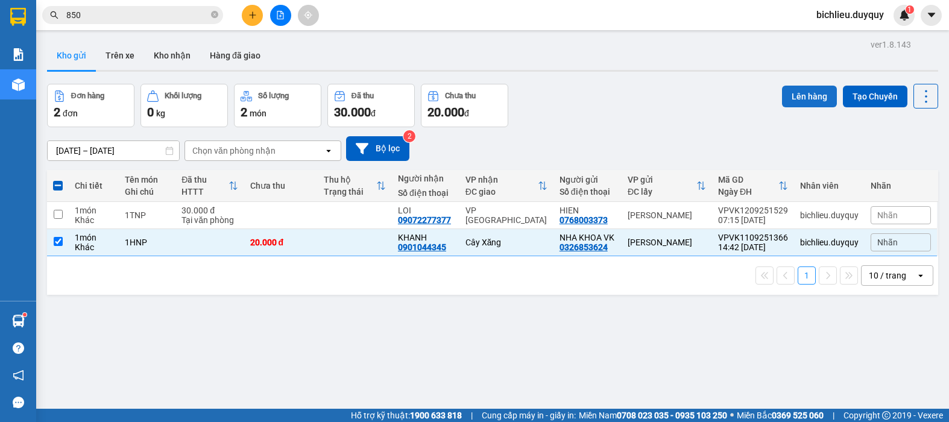
click at [802, 98] on button "Lên hàng" at bounding box center [809, 97] width 55 height 22
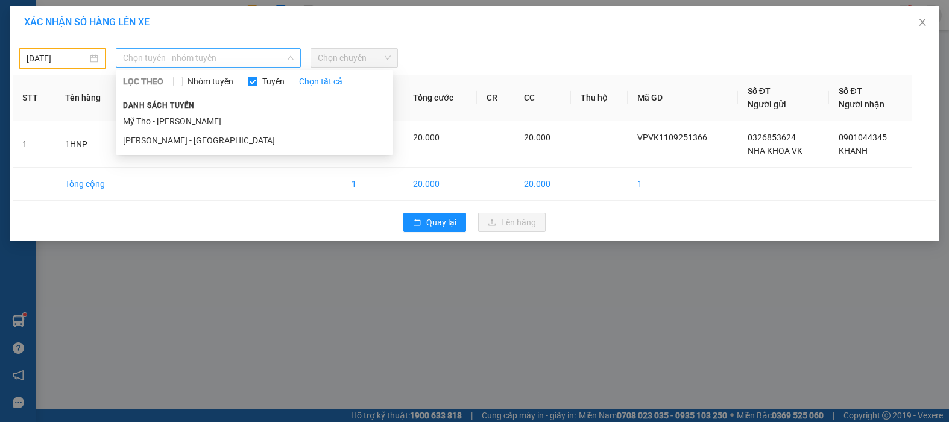
click at [275, 54] on span "Chọn tuyến - nhóm tuyến" at bounding box center [208, 58] width 171 height 18
click at [205, 122] on li "Mỹ Tho - [PERSON_NAME]" at bounding box center [254, 121] width 277 height 19
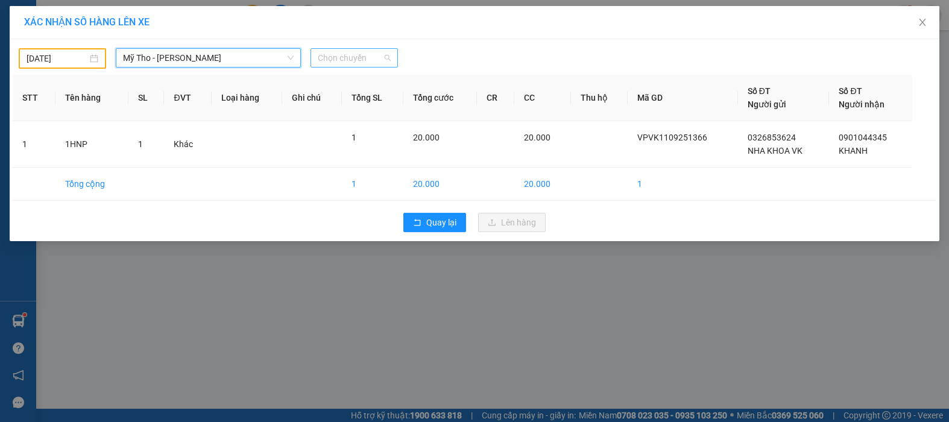
click at [376, 57] on span "Chọn chuyến" at bounding box center [354, 58] width 73 height 18
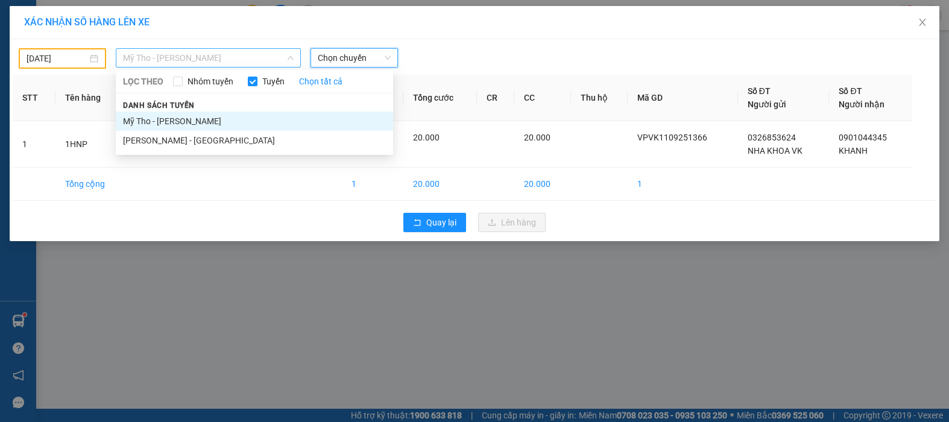
click at [222, 62] on span "Mỹ Tho - [PERSON_NAME]" at bounding box center [208, 58] width 171 height 18
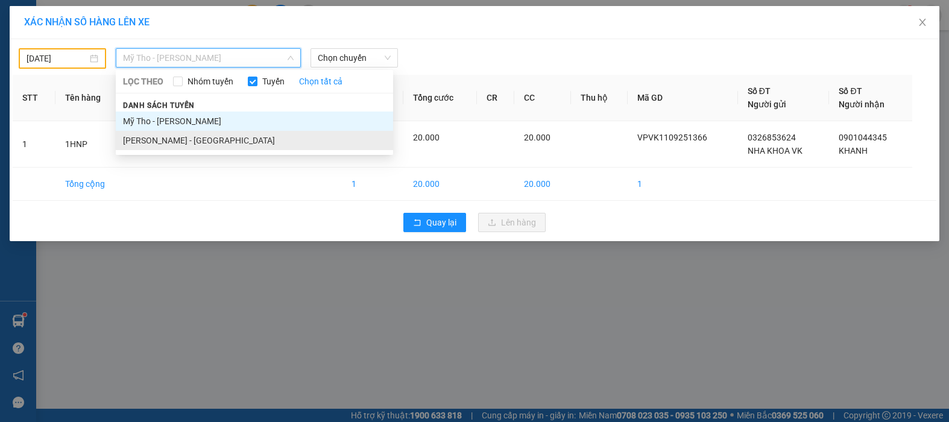
click at [200, 139] on li "[PERSON_NAME] - [GEOGRAPHIC_DATA]" at bounding box center [254, 140] width 277 height 19
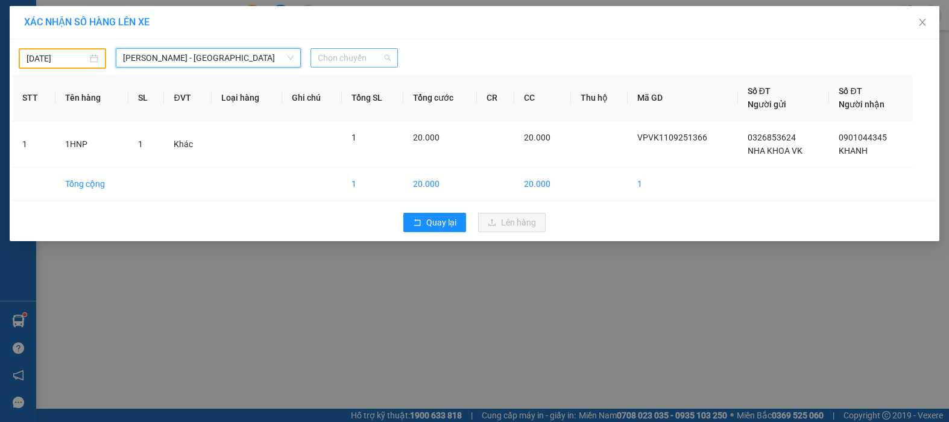
click at [383, 56] on span "Chọn chuyến" at bounding box center [354, 58] width 73 height 18
click at [242, 53] on span "[PERSON_NAME] - [GEOGRAPHIC_DATA]" at bounding box center [208, 58] width 171 height 18
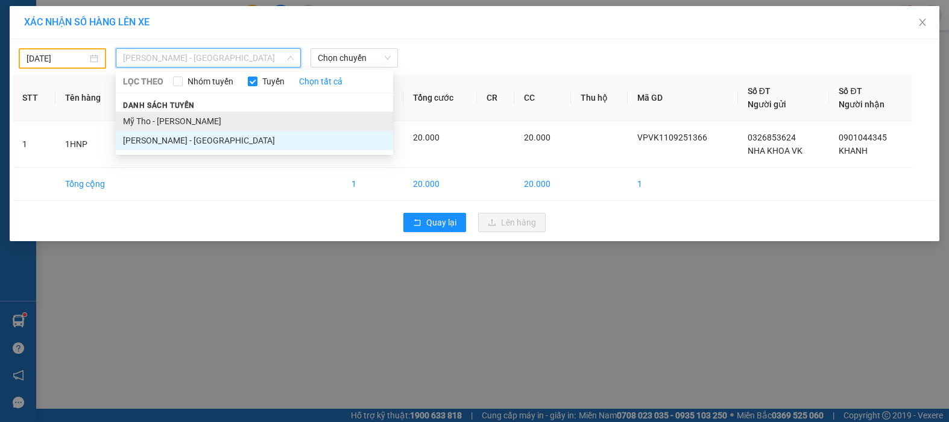
click at [195, 119] on li "Mỹ Tho - [PERSON_NAME]" at bounding box center [254, 121] width 277 height 19
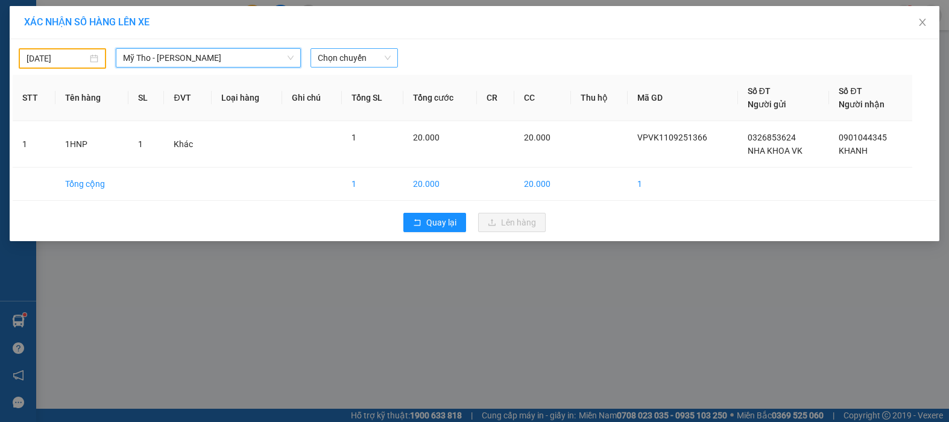
click at [378, 52] on span "Chọn chuyến" at bounding box center [354, 58] width 73 height 18
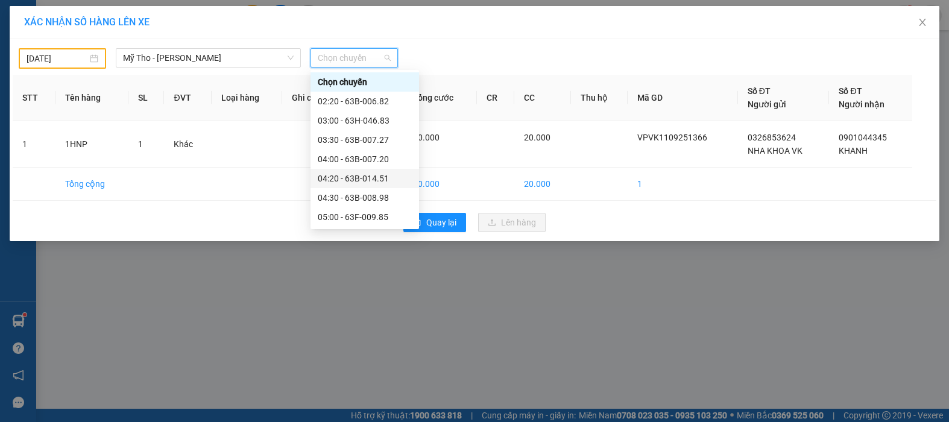
click at [380, 176] on div "04:20 - 63B-014.51" at bounding box center [365, 178] width 94 height 13
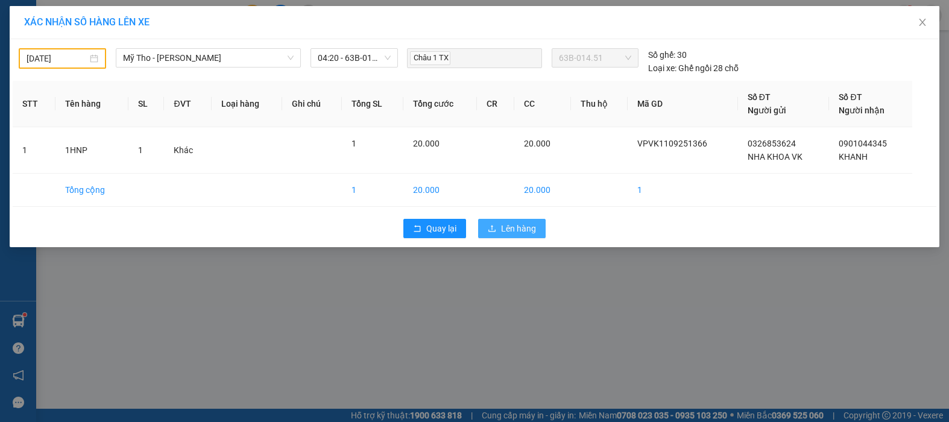
click at [530, 227] on span "Lên hàng" at bounding box center [518, 228] width 35 height 13
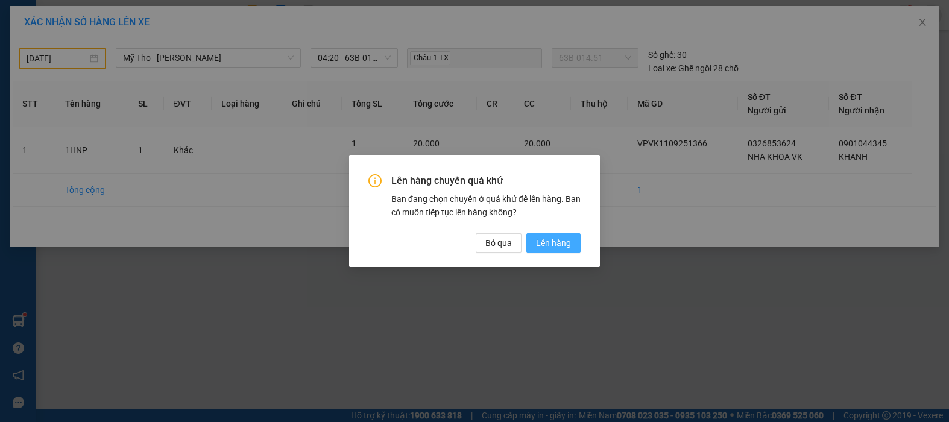
click at [557, 239] on span "Lên hàng" at bounding box center [553, 242] width 35 height 13
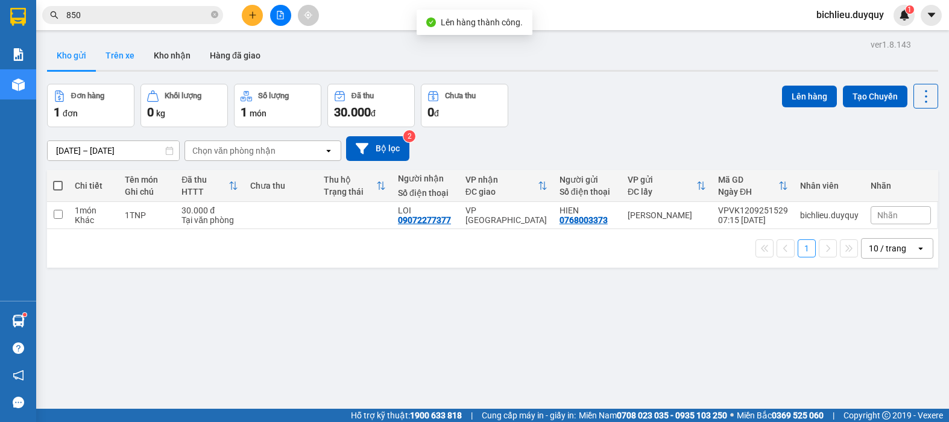
click at [120, 55] on button "Trên xe" at bounding box center [120, 55] width 48 height 29
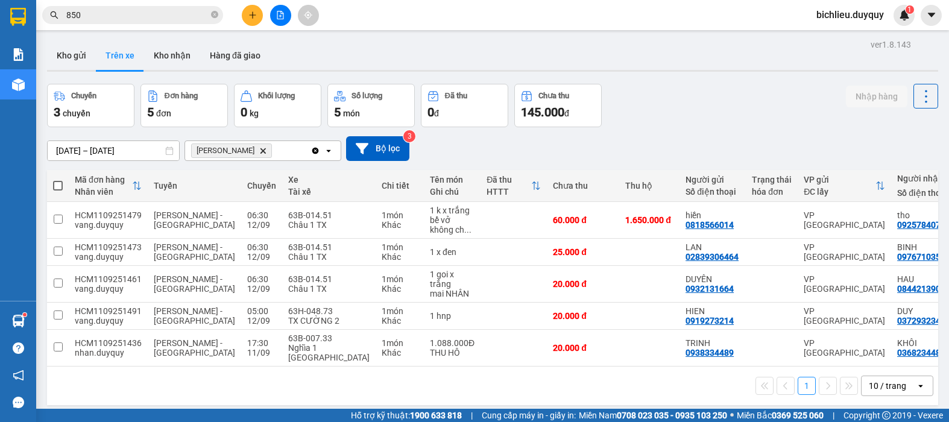
click at [233, 146] on span "Vĩnh [PERSON_NAME]" at bounding box center [231, 150] width 81 height 14
click at [259, 148] on icon "Delete" at bounding box center [262, 150] width 7 height 7
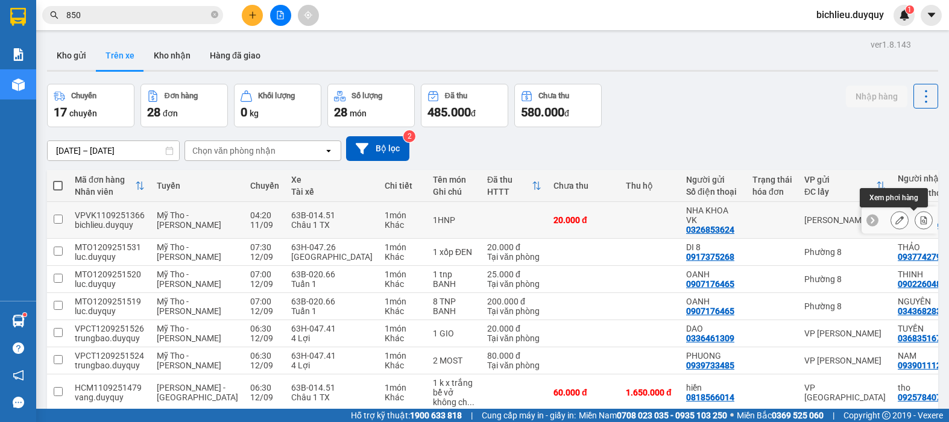
click at [919, 216] on icon at bounding box center [923, 220] width 8 height 8
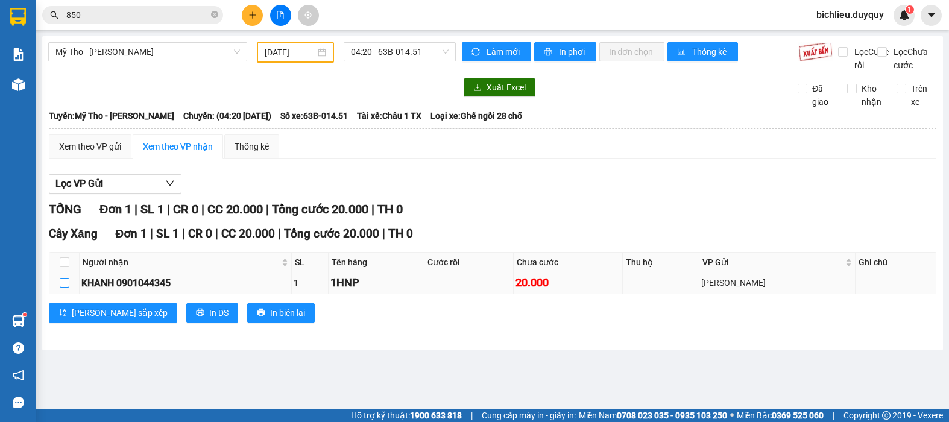
click at [66, 288] on input "checkbox" at bounding box center [65, 283] width 10 height 10
checkbox input "true"
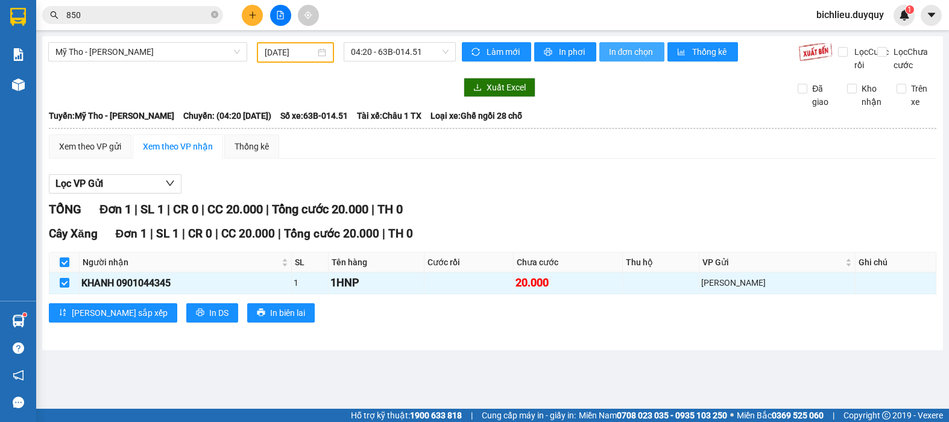
click at [646, 48] on span "In đơn chọn" at bounding box center [632, 51] width 46 height 13
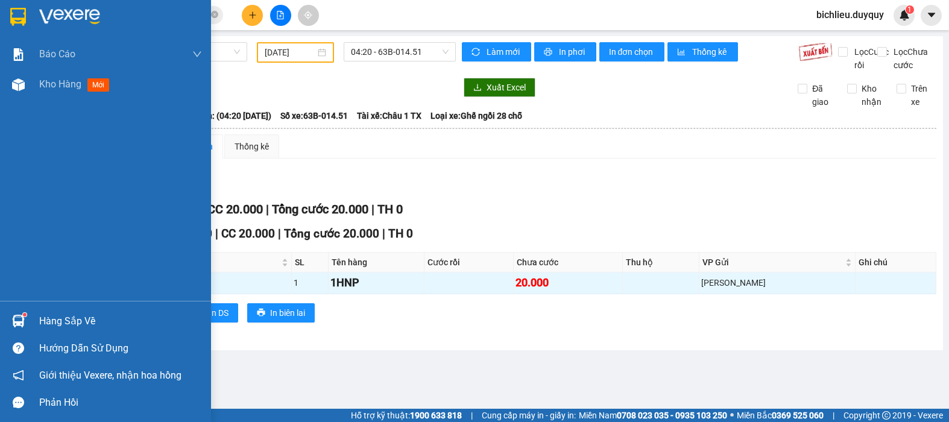
click at [21, 11] on img at bounding box center [18, 17] width 16 height 18
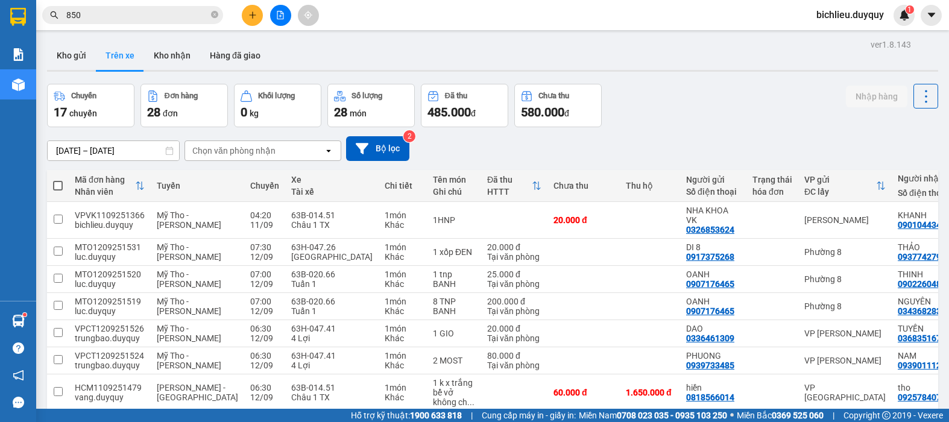
click at [114, 65] on button "Trên xe" at bounding box center [120, 55] width 48 height 29
click at [61, 55] on button "Kho gửi" at bounding box center [71, 55] width 49 height 29
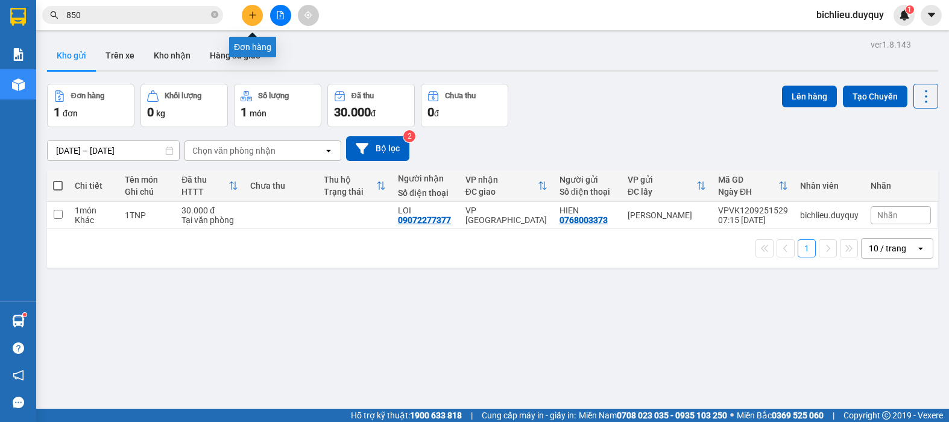
click at [248, 14] on icon "plus" at bounding box center [252, 15] width 8 height 8
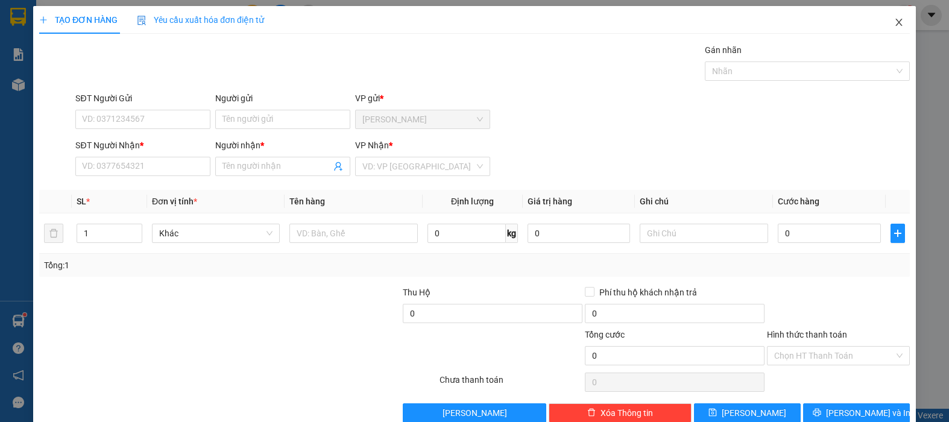
click at [895, 24] on icon "close" at bounding box center [898, 22] width 7 height 7
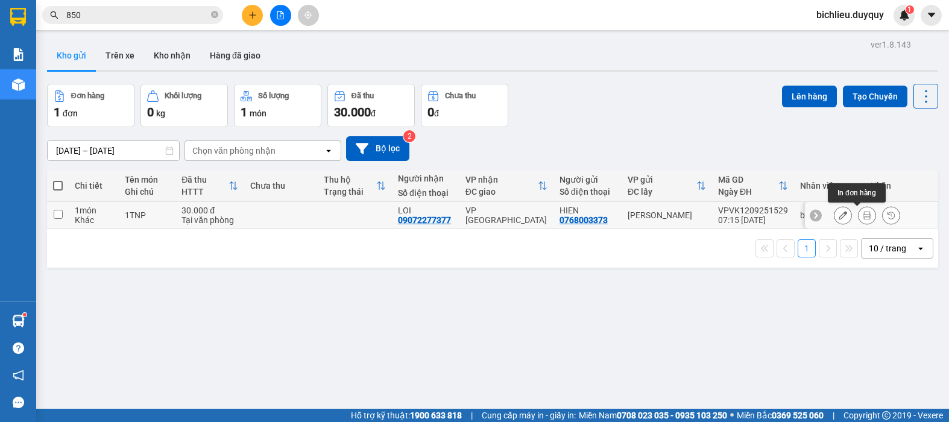
click at [863, 213] on icon at bounding box center [867, 215] width 8 height 8
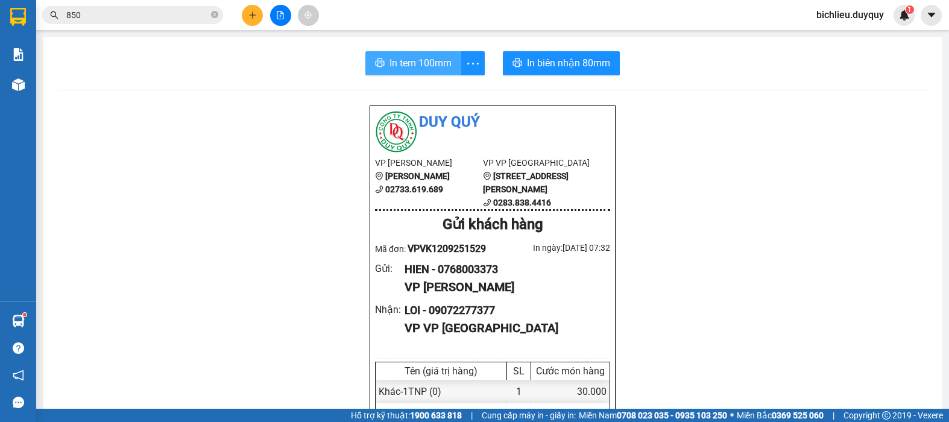
click at [434, 61] on span "In tem 100mm" at bounding box center [420, 62] width 62 height 15
click at [405, 65] on span "In tem 100mm" at bounding box center [420, 62] width 62 height 15
click at [406, 61] on span "In tem 100mm" at bounding box center [420, 62] width 62 height 15
click at [101, 20] on input "850" at bounding box center [137, 14] width 142 height 13
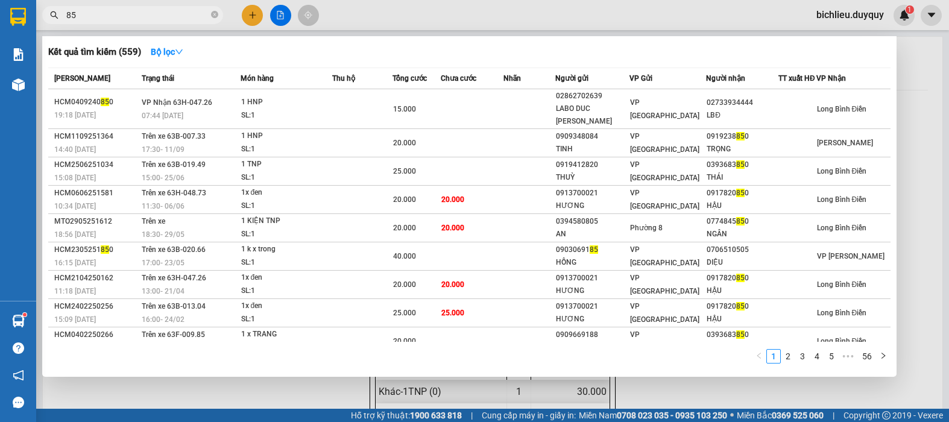
type input "8"
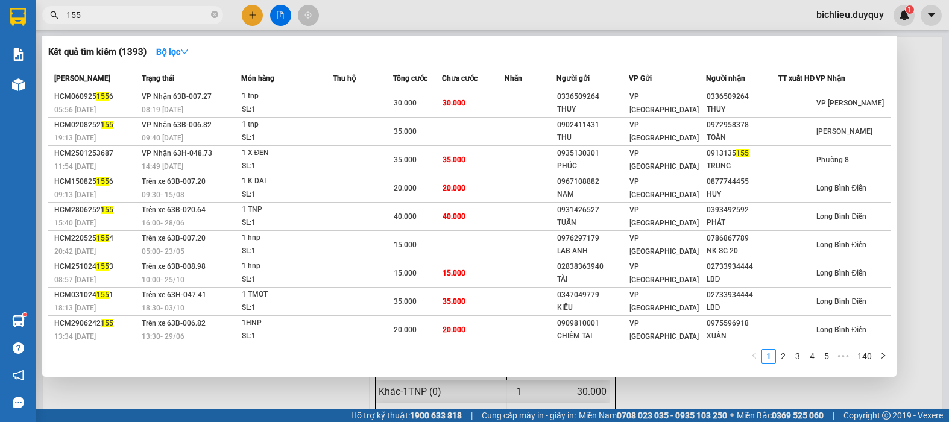
type input "155"
drag, startPoint x: 244, startPoint y: 13, endPoint x: 229, endPoint y: 0, distance: 20.5
click at [239, 11] on div at bounding box center [474, 211] width 949 height 422
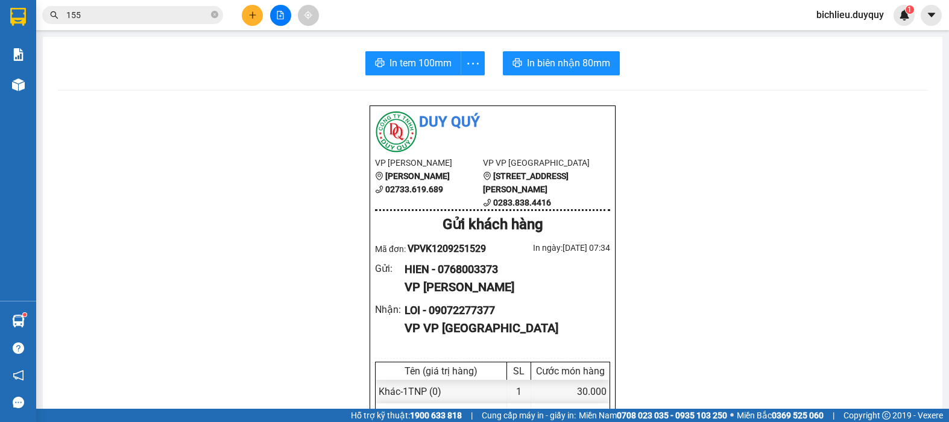
drag, startPoint x: 424, startPoint y: 39, endPoint x: 674, endPoint y: 139, distance: 268.7
click at [674, 139] on section "Kết quả tìm kiếm ( 1393 ) Bộ lọc Mã ĐH Trạng thái Món hàng Thu hộ Tổng cước Chư…" at bounding box center [474, 211] width 949 height 422
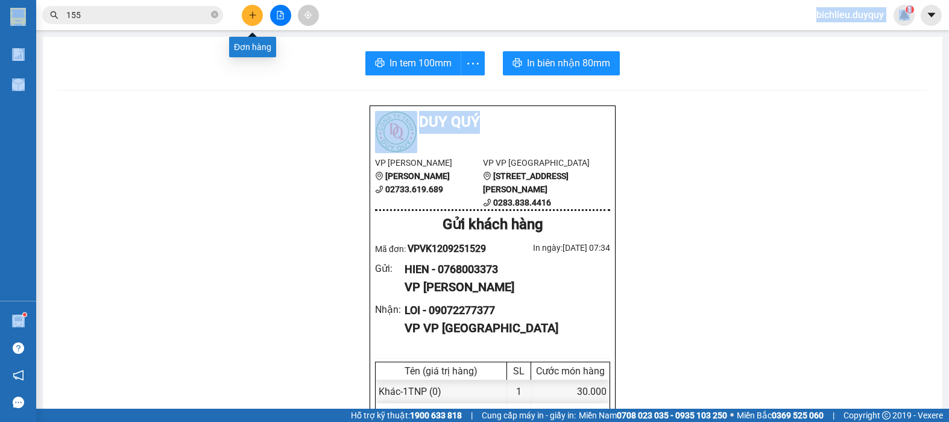
click at [250, 17] on icon "plus" at bounding box center [252, 15] width 8 height 8
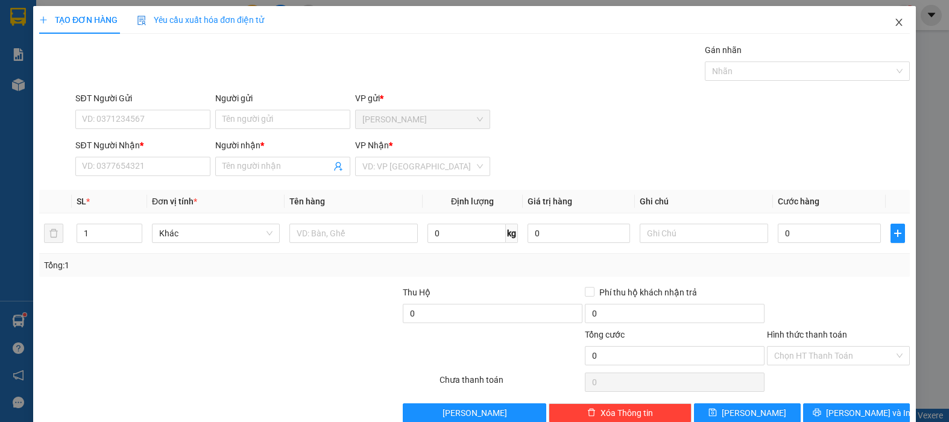
click at [894, 25] on icon "close" at bounding box center [899, 22] width 10 height 10
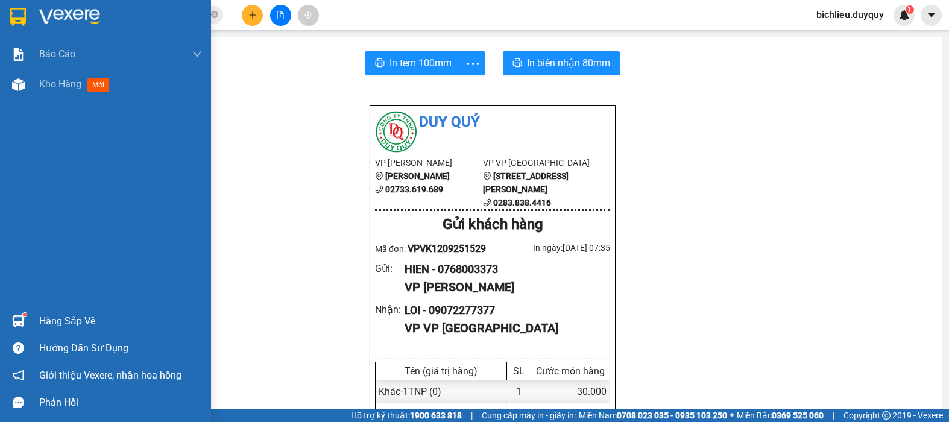
drag, startPoint x: 5, startPoint y: 14, endPoint x: 11, endPoint y: 14, distance: 6.7
click at [9, 14] on div at bounding box center [105, 19] width 211 height 39
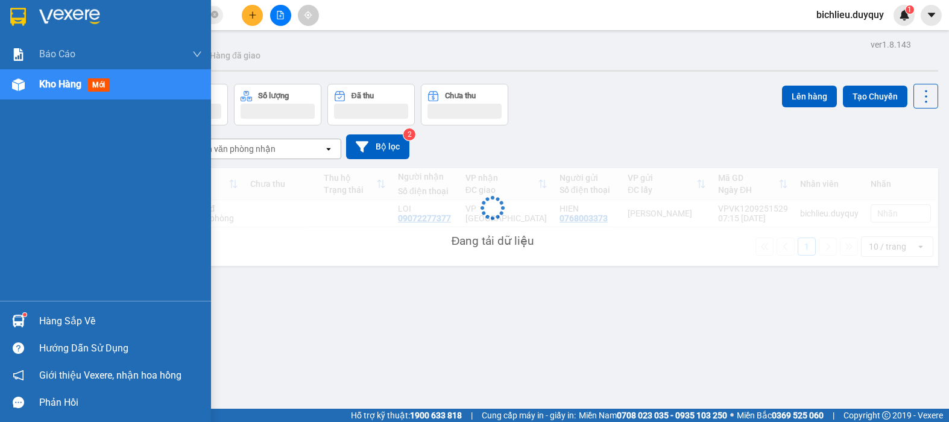
click at [11, 14] on img at bounding box center [18, 17] width 16 height 18
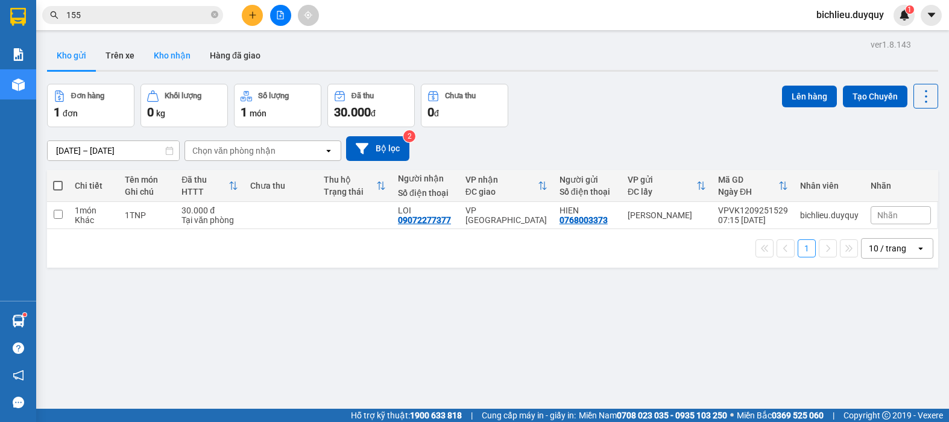
click at [178, 56] on button "Kho nhận" at bounding box center [172, 55] width 56 height 29
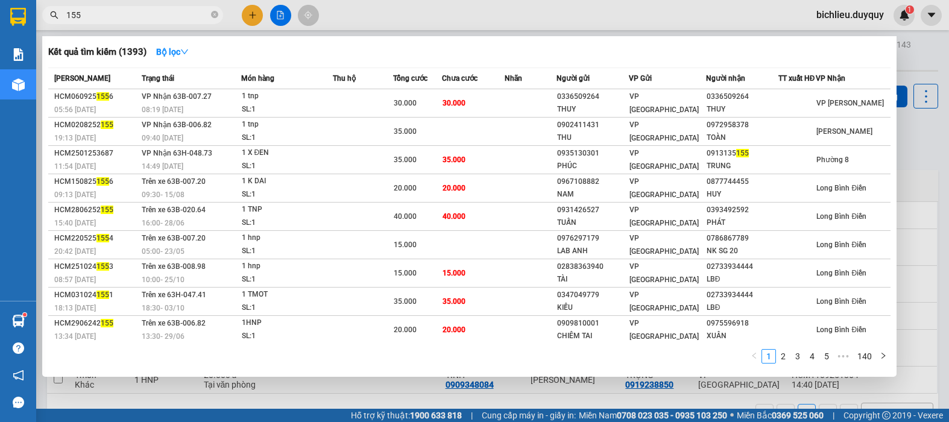
click at [112, 15] on input "155" at bounding box center [137, 14] width 142 height 13
click at [247, 14] on div at bounding box center [474, 211] width 949 height 422
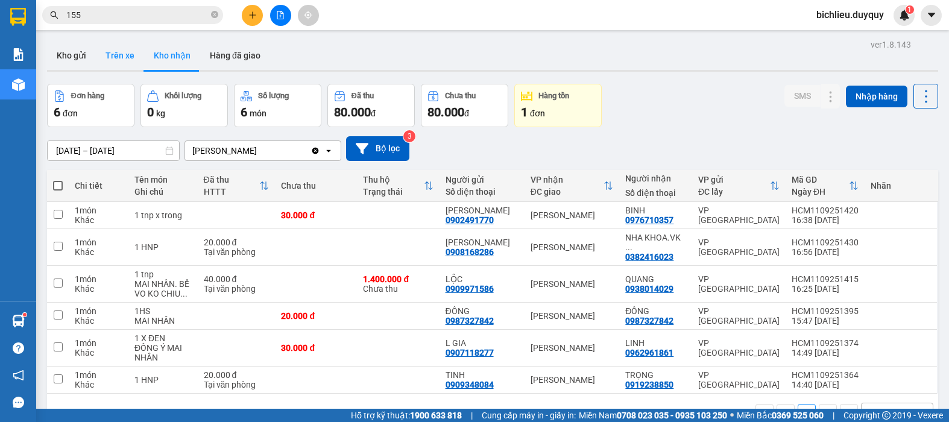
click at [118, 53] on button "Trên xe" at bounding box center [120, 55] width 48 height 29
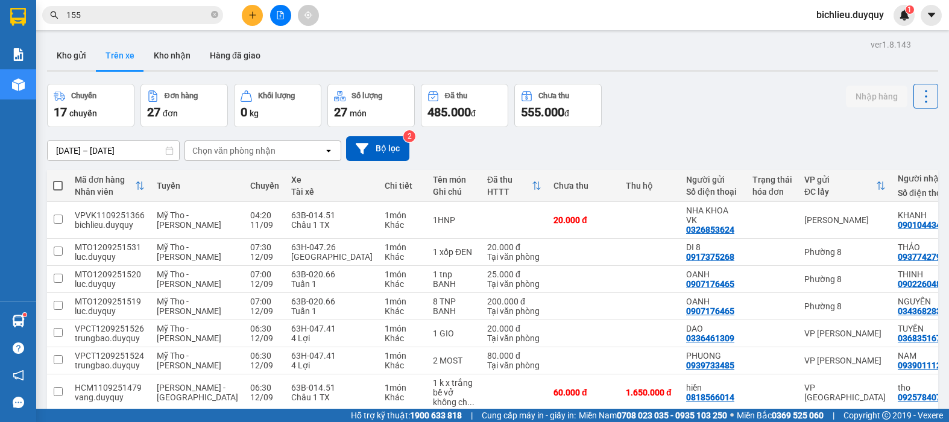
click at [293, 142] on div "Chọn văn phòng nhận" at bounding box center [254, 150] width 139 height 19
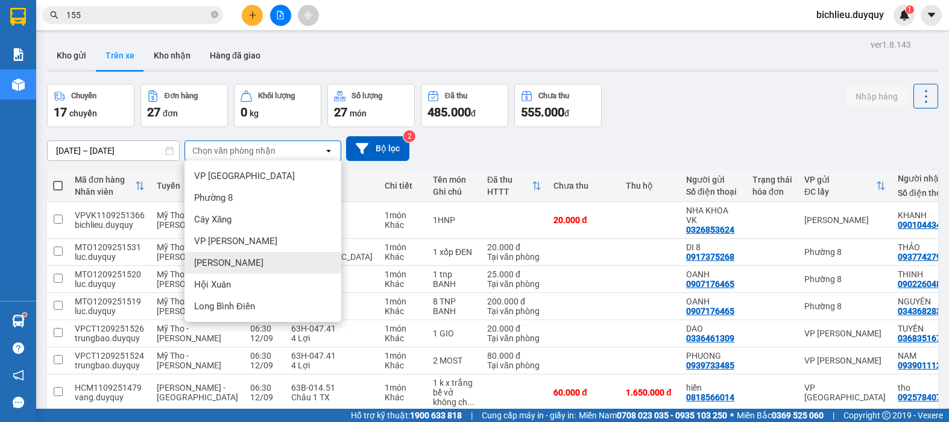
click at [253, 262] on div "[PERSON_NAME]" at bounding box center [262, 263] width 157 height 22
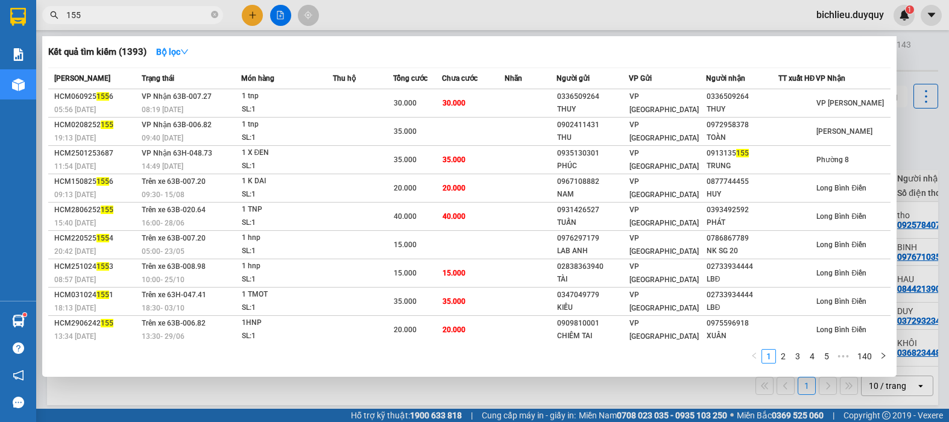
click at [110, 13] on input "155" at bounding box center [137, 14] width 142 height 13
click at [251, 17] on div at bounding box center [474, 211] width 949 height 422
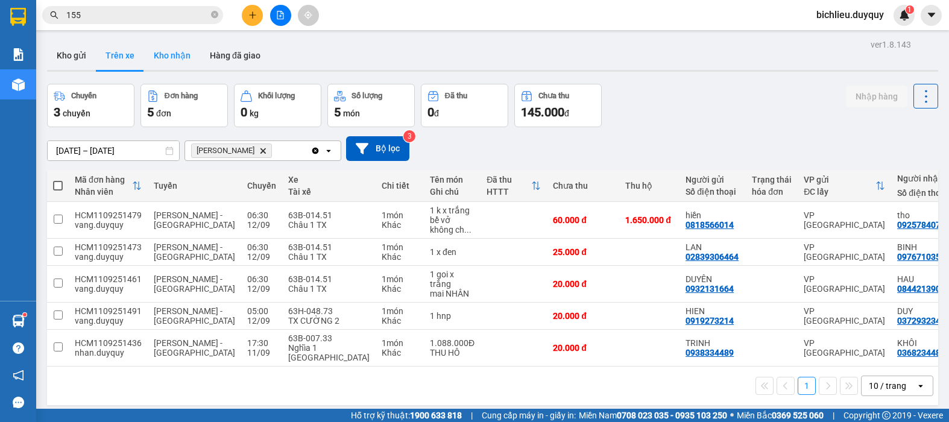
click at [168, 58] on button "Kho nhận" at bounding box center [172, 55] width 56 height 29
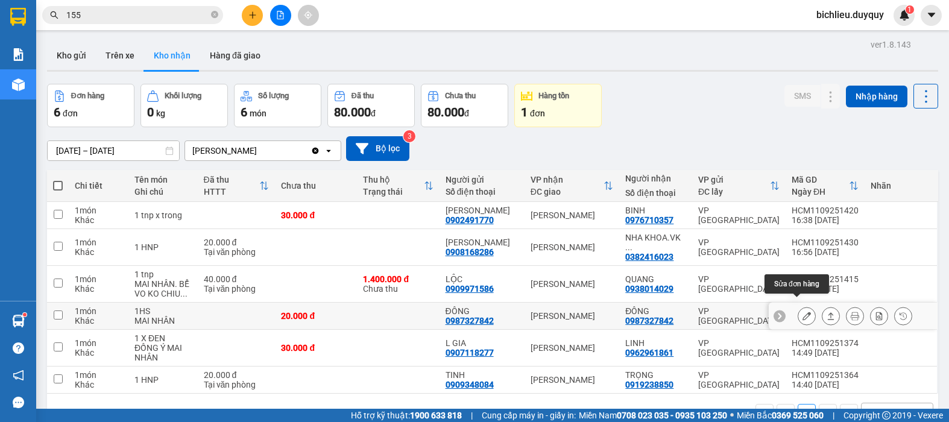
click at [802, 312] on icon at bounding box center [806, 316] width 8 height 8
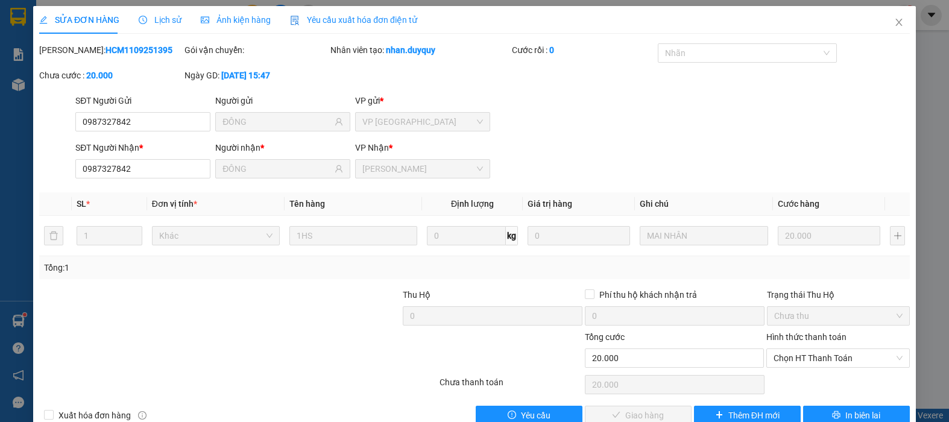
type input "0987327842"
type input "ĐÔNG"
type input "0987327842"
type input "ĐÔNG"
type input "20.000"
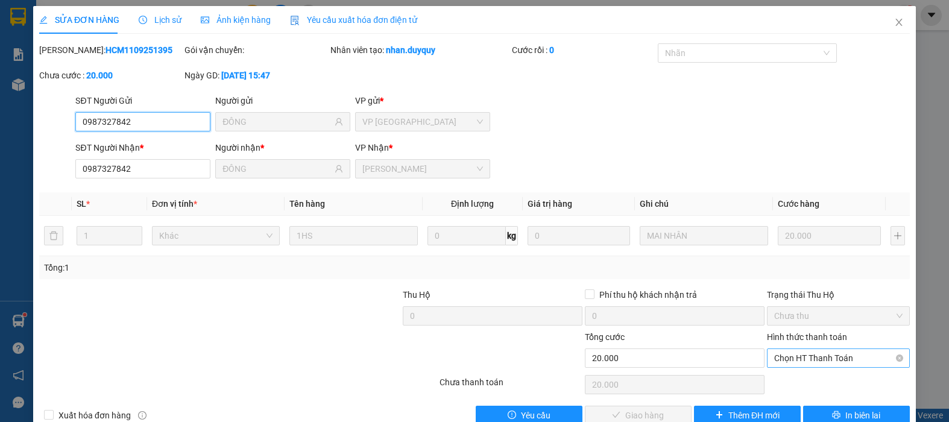
click at [813, 359] on span "Chọn HT Thanh Toán" at bounding box center [838, 358] width 128 height 18
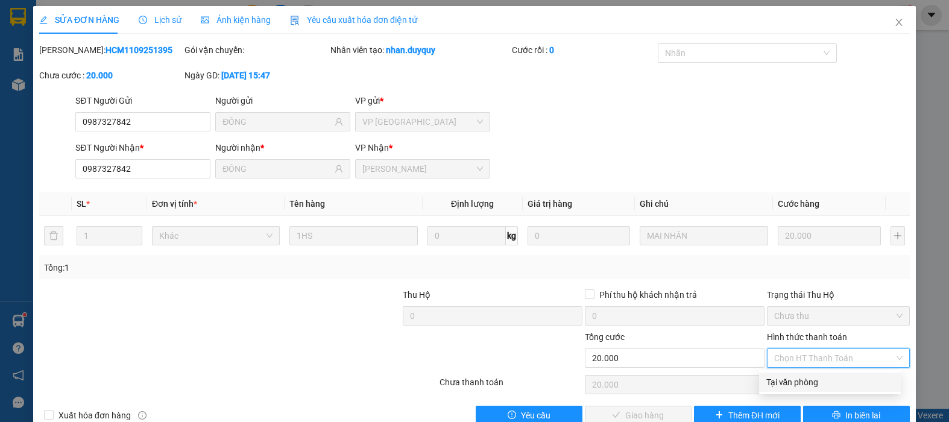
click at [784, 380] on div "Tại văn phòng" at bounding box center [829, 382] width 127 height 13
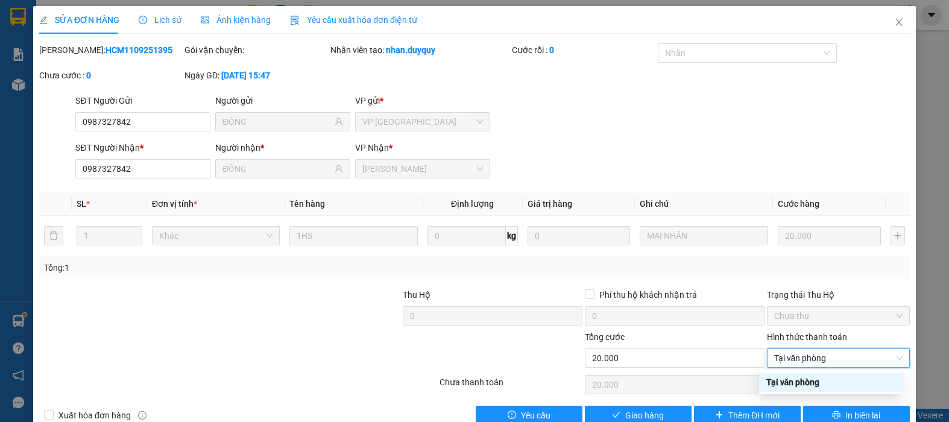
type input "0"
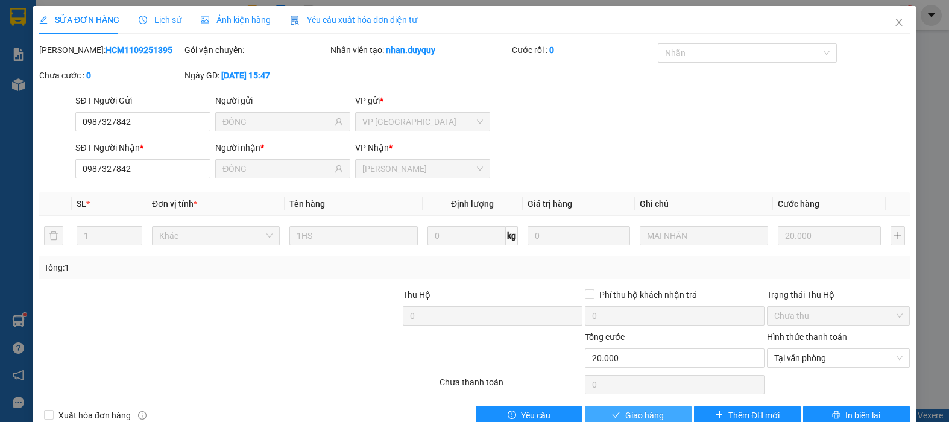
click at [625, 411] on span "Giao hàng" at bounding box center [644, 415] width 39 height 13
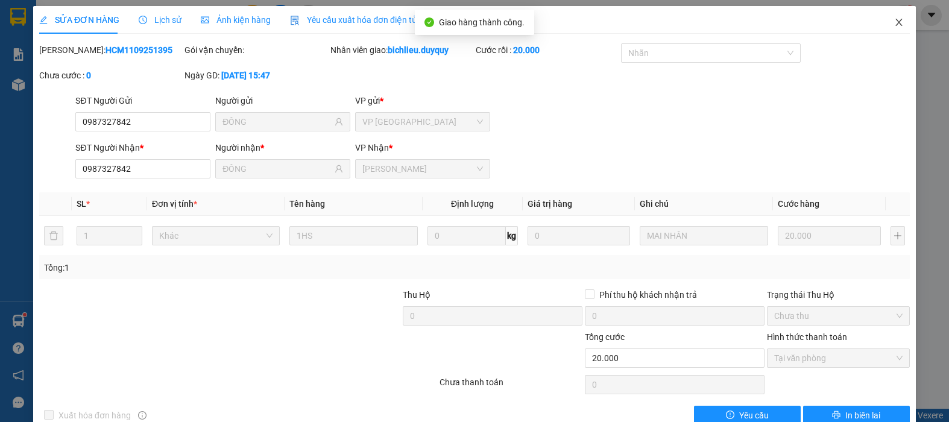
click at [895, 25] on span "Close" at bounding box center [899, 23] width 34 height 34
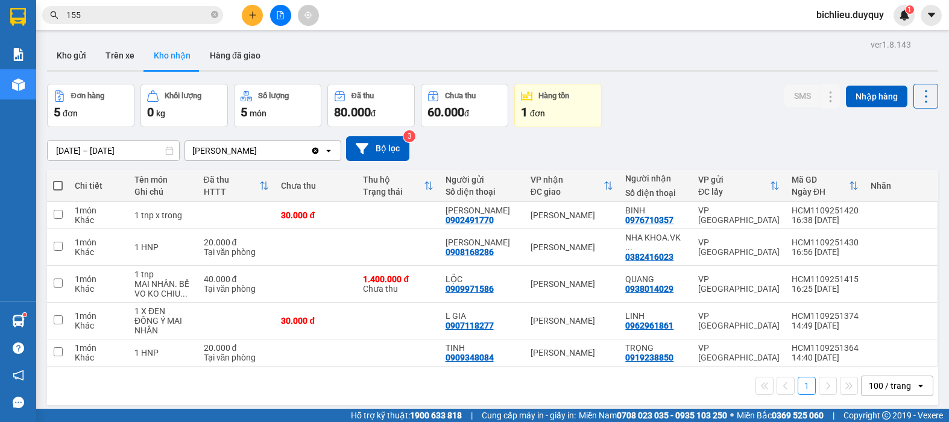
drag, startPoint x: 116, startPoint y: 60, endPoint x: 119, endPoint y: 74, distance: 14.3
click at [115, 61] on button "Trên xe" at bounding box center [120, 55] width 48 height 29
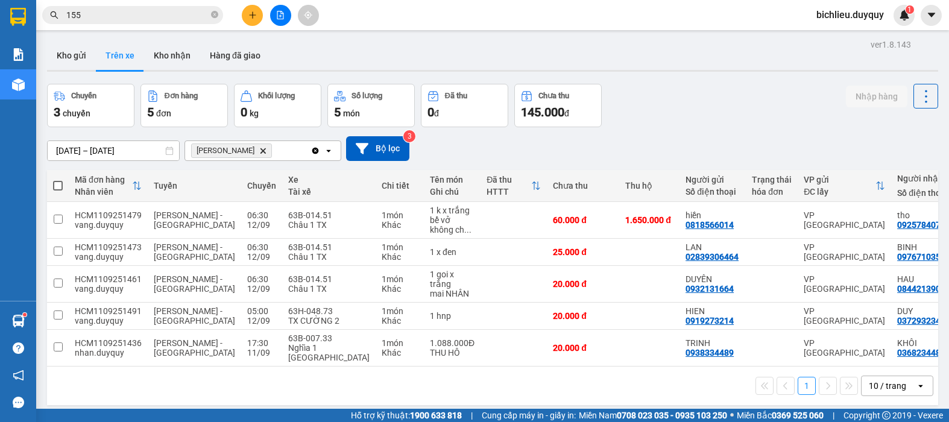
click at [96, 14] on input "155" at bounding box center [137, 14] width 142 height 13
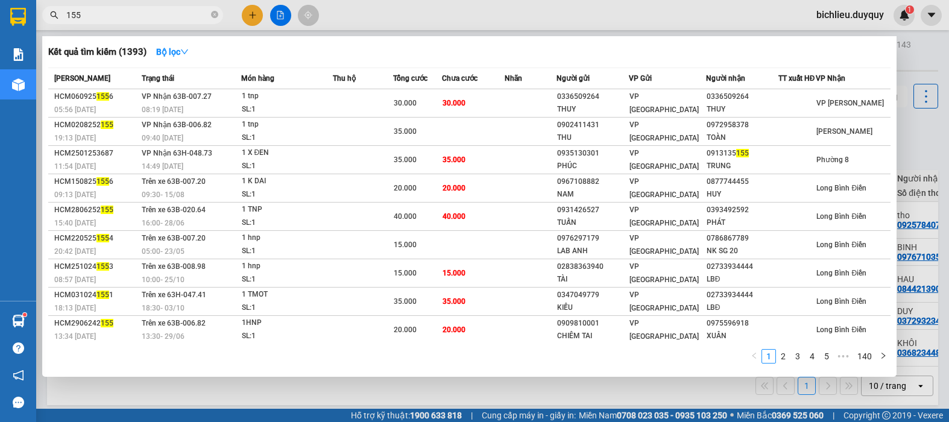
drag, startPoint x: 238, startPoint y: 17, endPoint x: 247, endPoint y: 17, distance: 9.1
click at [239, 17] on div at bounding box center [474, 211] width 949 height 422
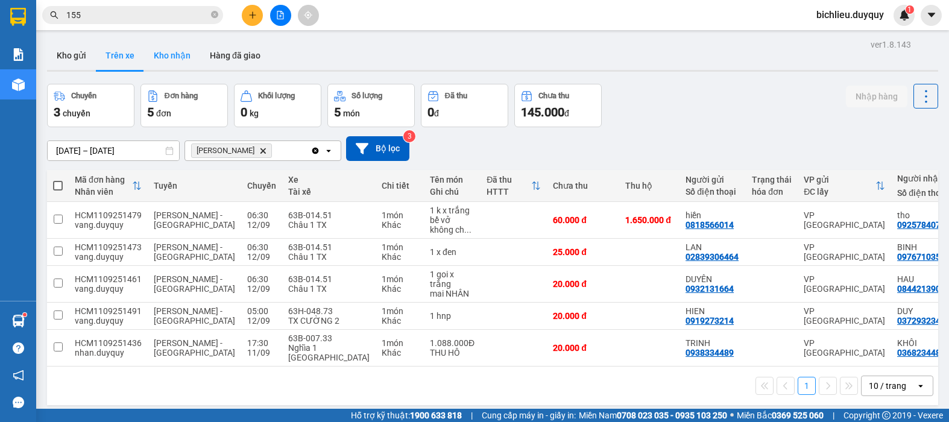
click at [166, 53] on button "Kho nhận" at bounding box center [172, 55] width 56 height 29
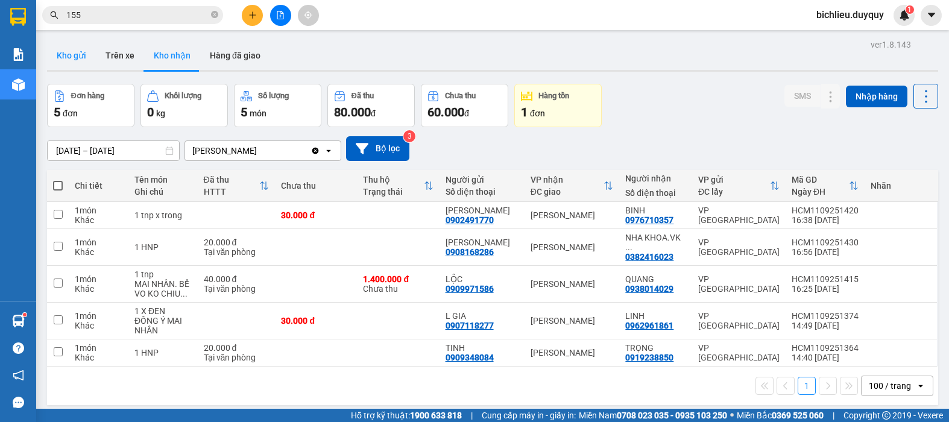
click at [78, 57] on button "Kho gửi" at bounding box center [71, 55] width 49 height 29
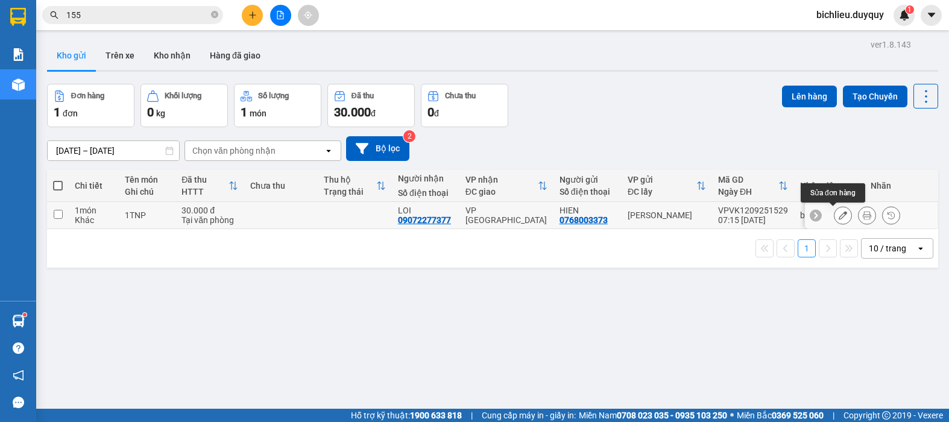
click at [839, 215] on icon at bounding box center [843, 215] width 8 height 8
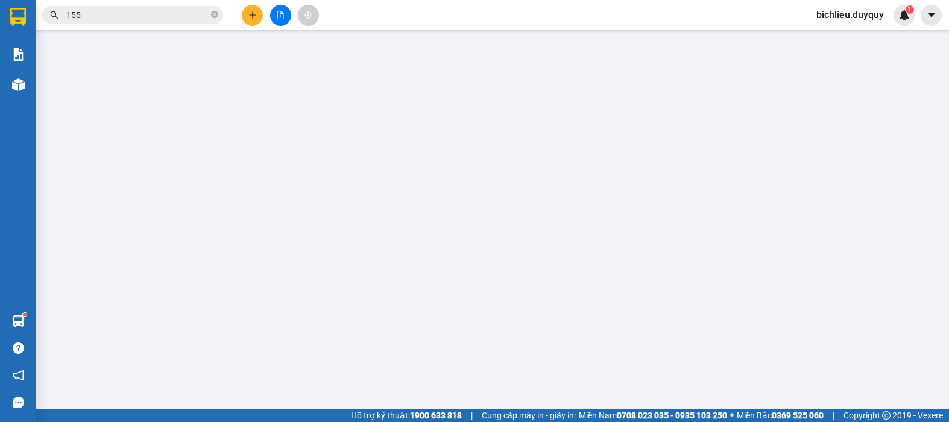
type input "0768003373"
type input "09072277377"
type input "30.000"
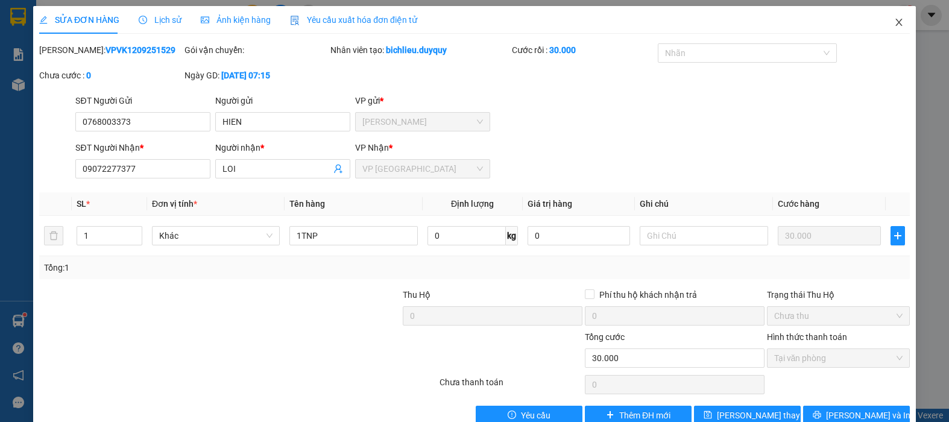
click at [894, 25] on icon "close" at bounding box center [899, 22] width 10 height 10
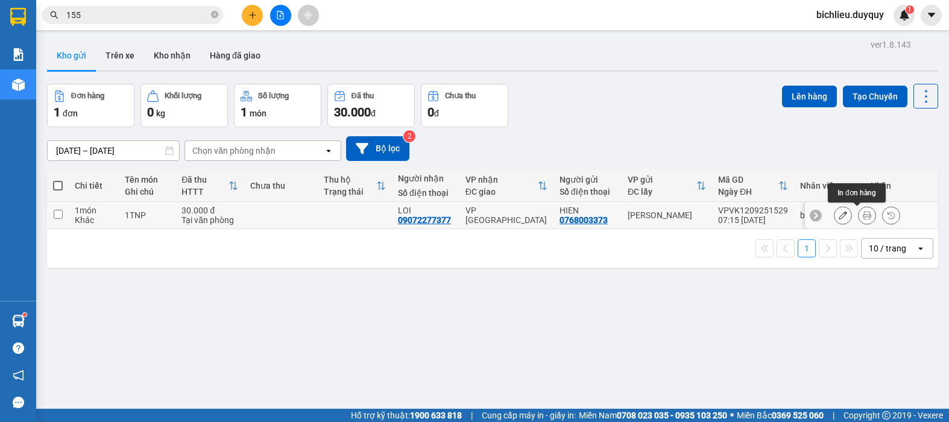
click at [863, 213] on icon at bounding box center [867, 215] width 8 height 8
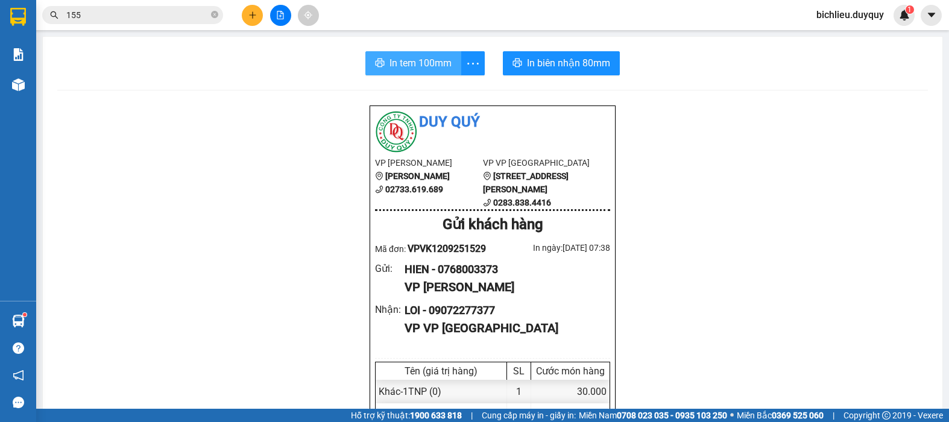
click at [418, 66] on span "In tem 100mm" at bounding box center [420, 62] width 62 height 15
click at [251, 20] on button at bounding box center [252, 15] width 21 height 21
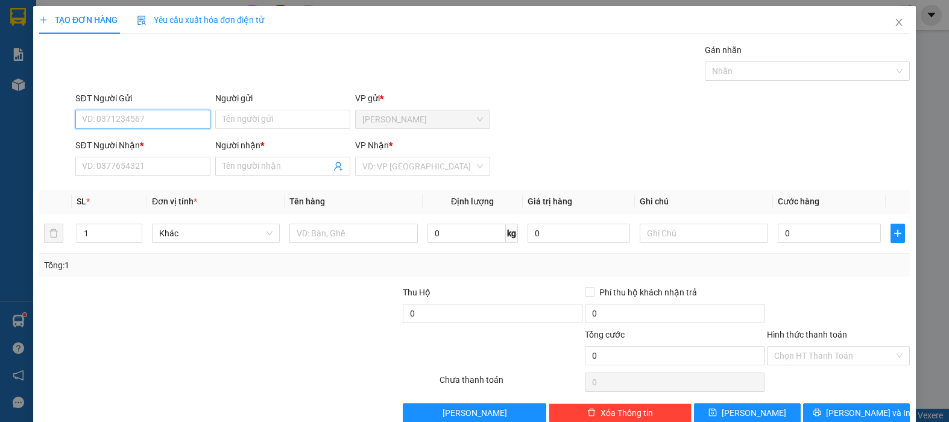
click at [82, 117] on input "SĐT Người Gửi" at bounding box center [142, 119] width 135 height 19
type input "0919801777"
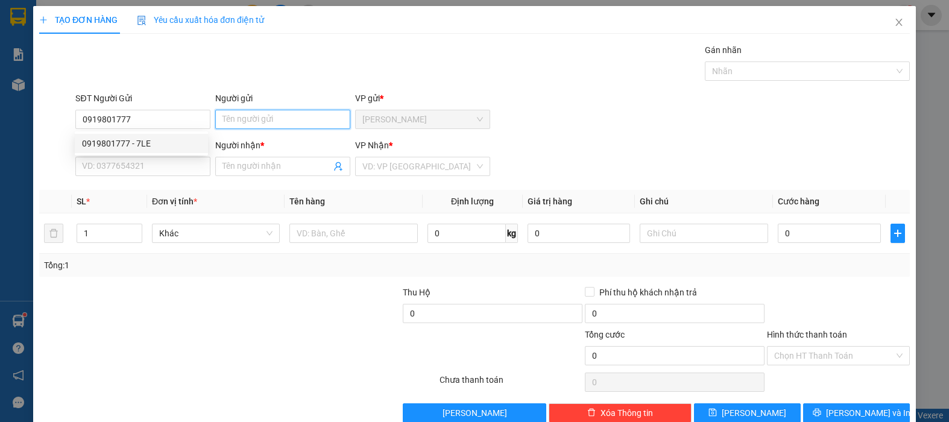
click at [227, 114] on input "Người gửi" at bounding box center [282, 119] width 135 height 19
type input "7LE"
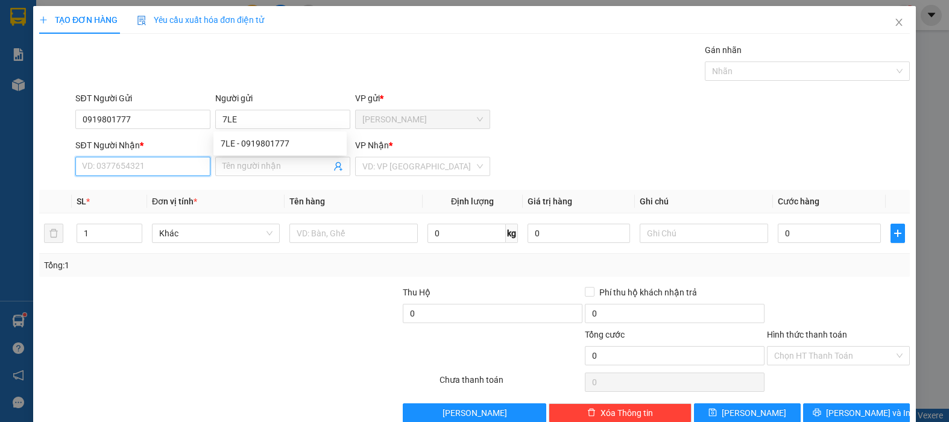
click at [96, 169] on input "SĐT Người Nhận *" at bounding box center [142, 166] width 135 height 19
type input "0908216337"
click at [244, 166] on input "Người nhận *" at bounding box center [276, 166] width 109 height 13
type input "6LIEM"
click at [426, 162] on input "search" at bounding box center [418, 166] width 112 height 18
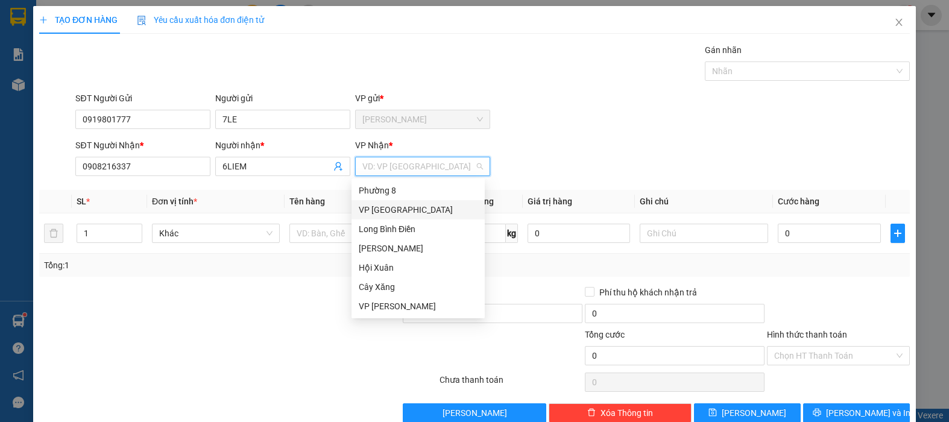
click at [411, 211] on div "VP [GEOGRAPHIC_DATA]" at bounding box center [418, 209] width 119 height 13
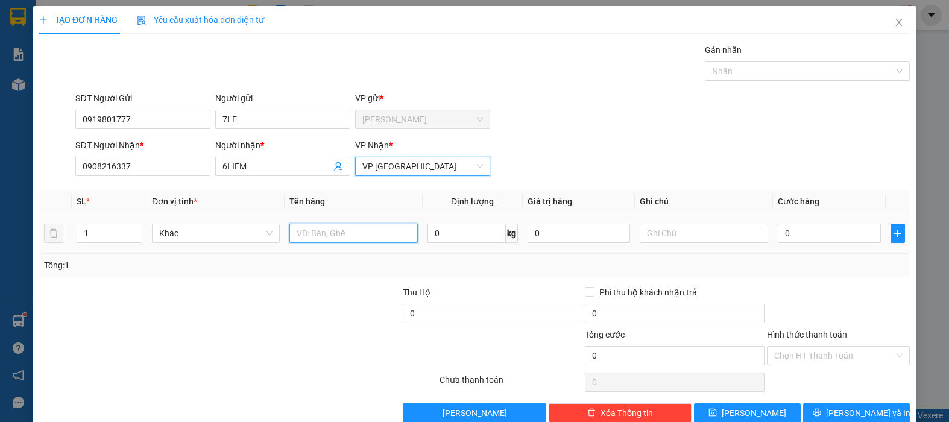
click at [332, 229] on input "text" at bounding box center [353, 233] width 128 height 19
type input "2BAO TRANG"
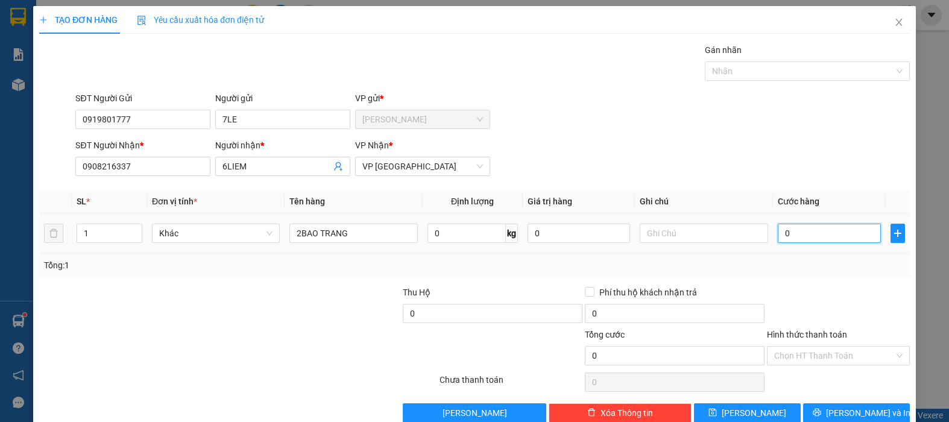
click at [795, 238] on input "0" at bounding box center [829, 233] width 103 height 19
type input "9"
type input "90"
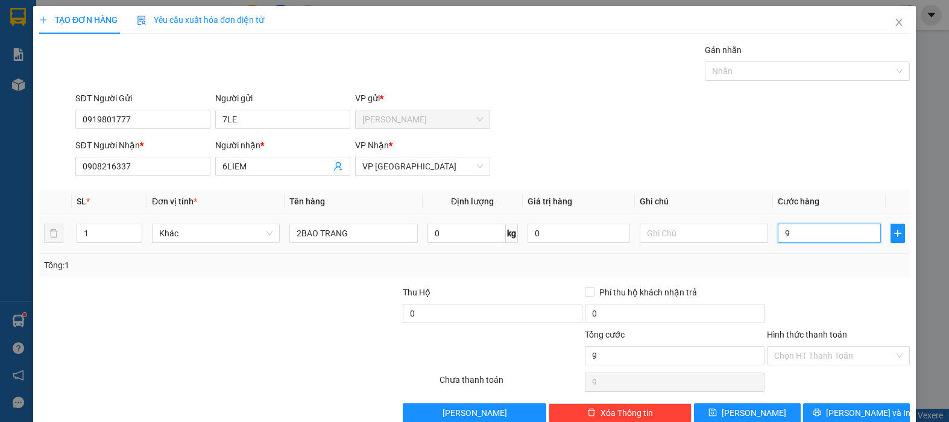
type input "90"
type input "900"
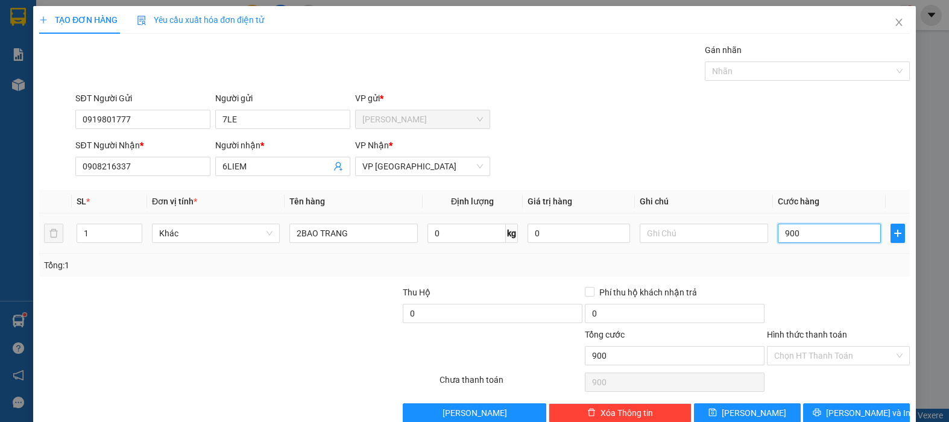
type input "9.000"
type input "90.000"
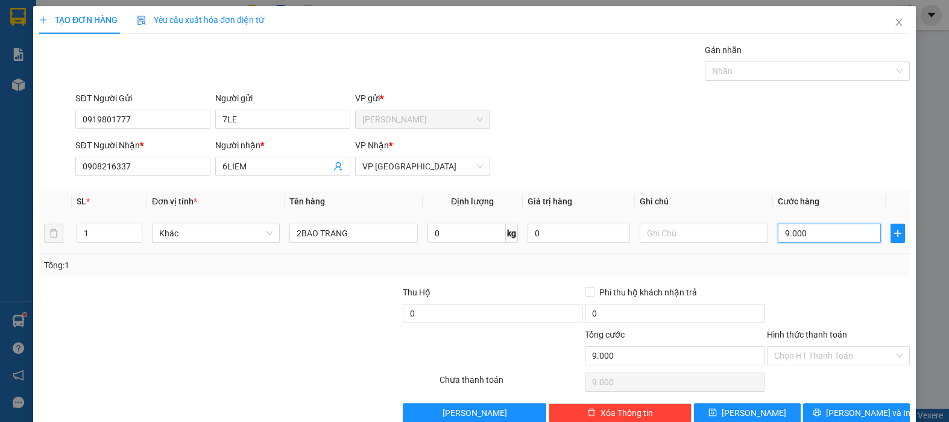
type input "90.000"
click at [779, 357] on input "Hình thức thanh toán" at bounding box center [834, 356] width 120 height 18
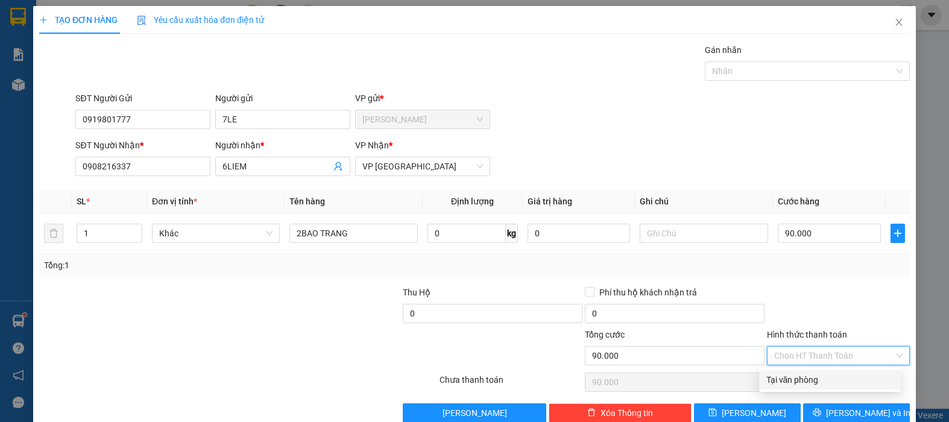
click at [780, 376] on div "Tại văn phòng" at bounding box center [829, 379] width 127 height 13
type input "0"
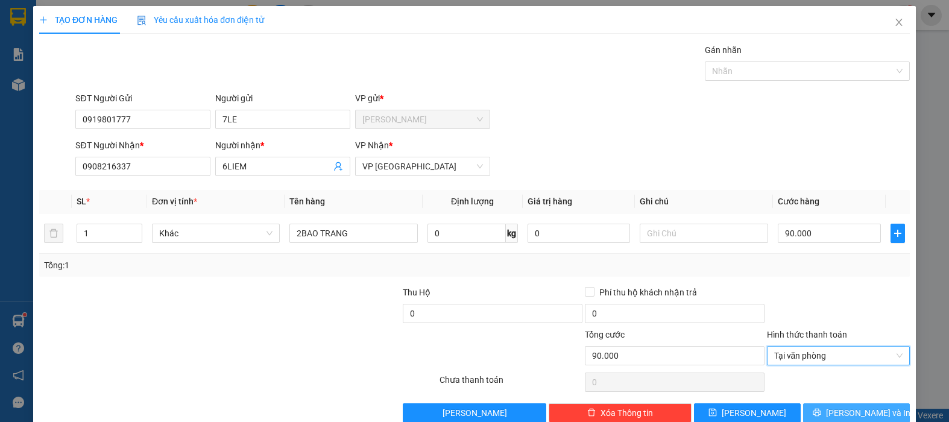
click at [837, 411] on span "[PERSON_NAME] và In" at bounding box center [868, 412] width 84 height 13
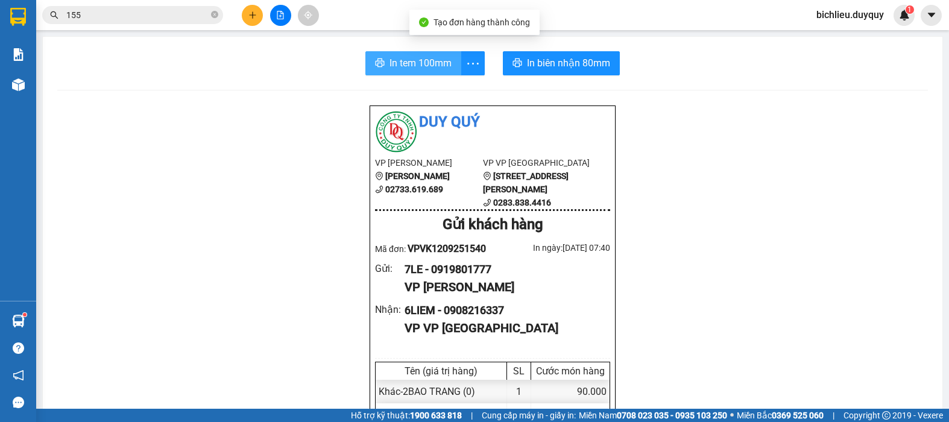
click at [419, 60] on span "In tem 100mm" at bounding box center [420, 62] width 62 height 15
click at [410, 53] on button "In tem 100mm" at bounding box center [413, 63] width 96 height 24
click at [415, 56] on span "In tem 100mm" at bounding box center [420, 62] width 62 height 15
click at [408, 60] on span "In tem 100mm" at bounding box center [420, 62] width 62 height 15
click at [415, 61] on span "In tem 100mm" at bounding box center [420, 62] width 62 height 15
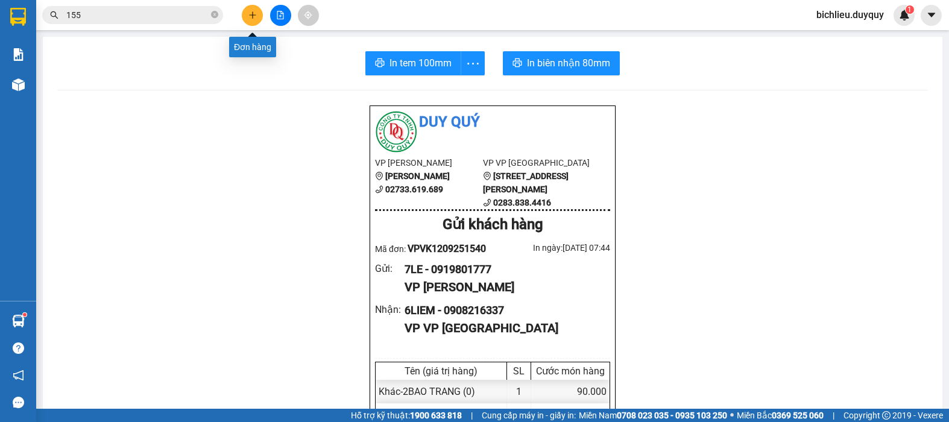
click at [245, 17] on button at bounding box center [252, 15] width 21 height 21
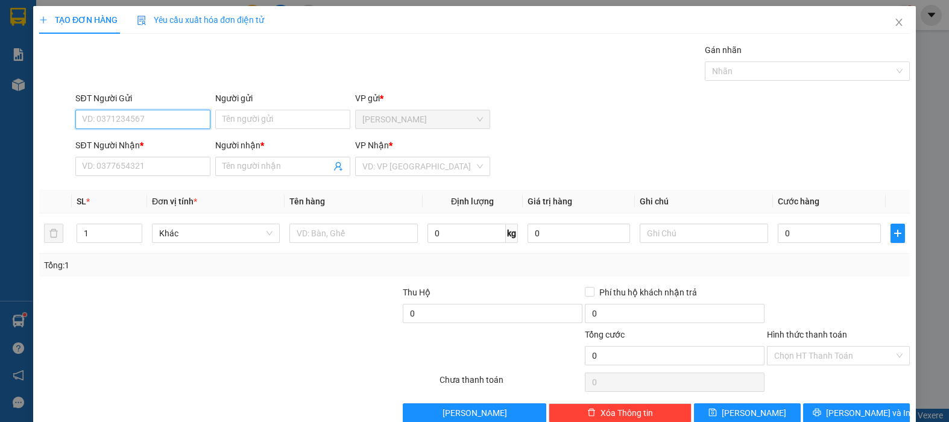
click at [100, 112] on input "SĐT Người Gửi" at bounding box center [142, 119] width 135 height 19
type input "0949299926"
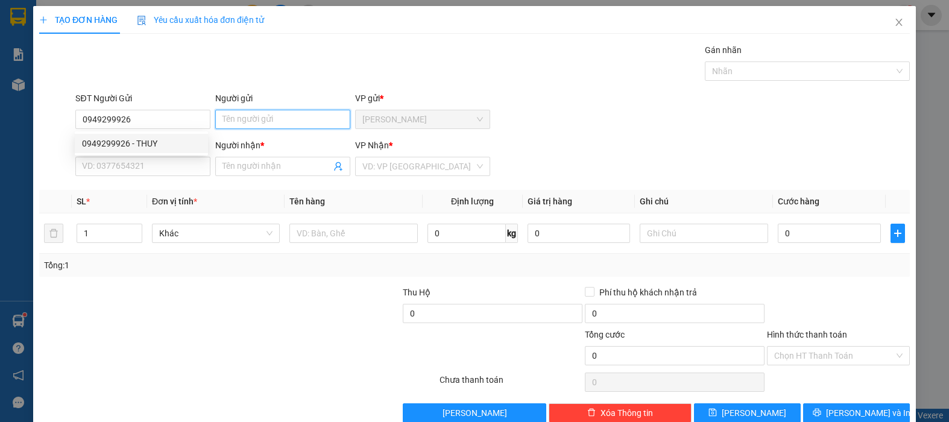
click at [228, 115] on input "Người gửi" at bounding box center [282, 119] width 135 height 19
type input "R"
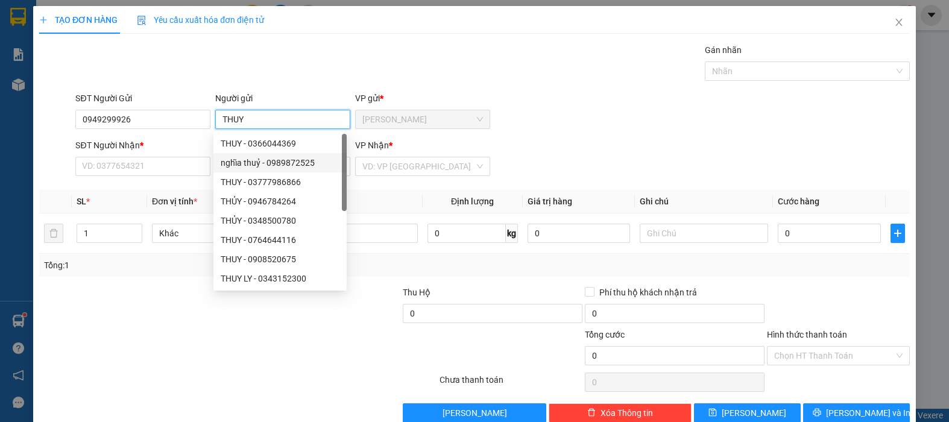
type input "THUY"
click at [106, 154] on div "SĐT Người Nhận *" at bounding box center [142, 148] width 135 height 18
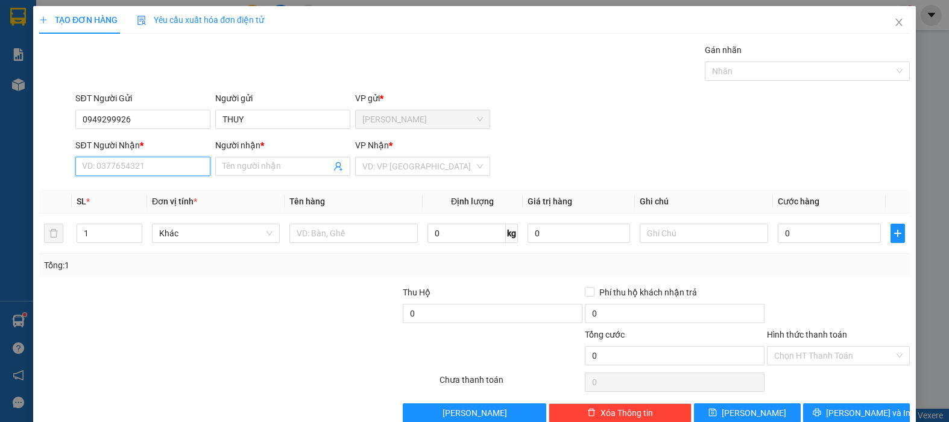
click at [105, 163] on input "SĐT Người Nhận *" at bounding box center [142, 166] width 135 height 19
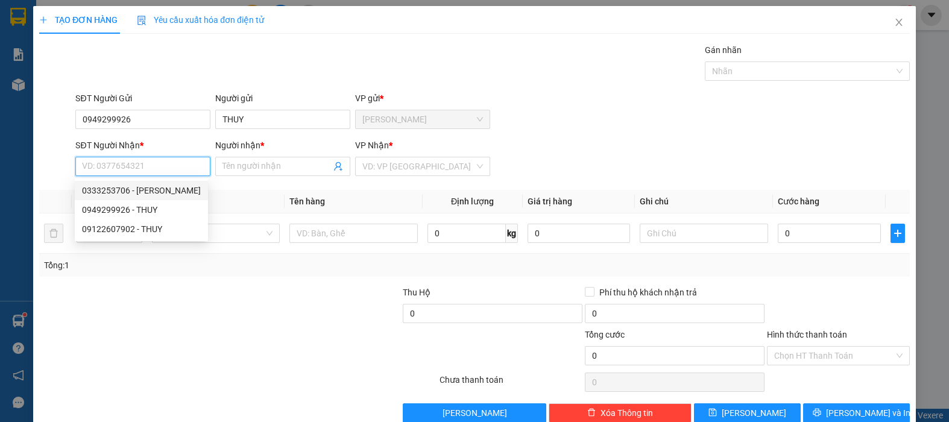
click at [104, 169] on input "SĐT Người Nhận *" at bounding box center [142, 166] width 135 height 19
type input "0333253706"
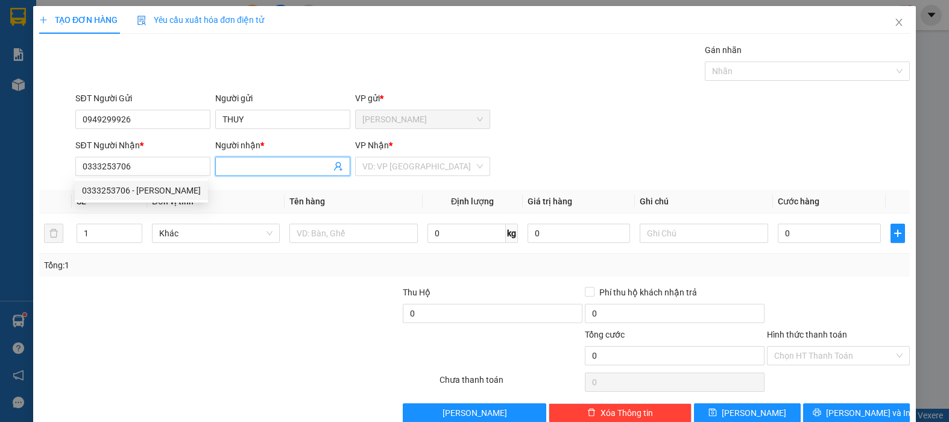
click at [224, 168] on input "Người nhận *" at bounding box center [276, 166] width 109 height 13
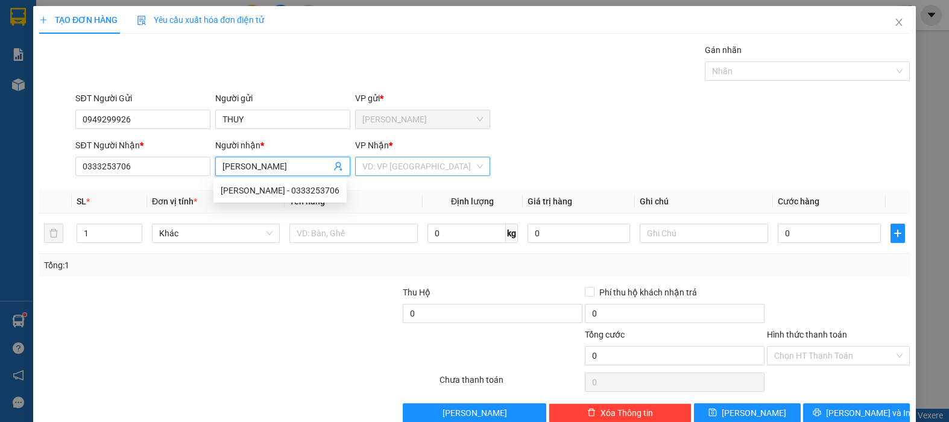
type input "[PERSON_NAME]"
click at [389, 163] on input "search" at bounding box center [418, 166] width 112 height 18
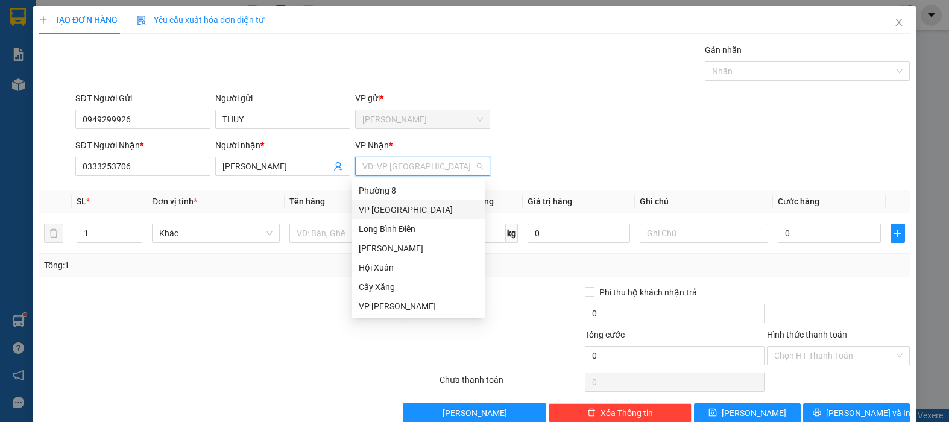
click at [382, 212] on div "VP [GEOGRAPHIC_DATA]" at bounding box center [418, 209] width 119 height 13
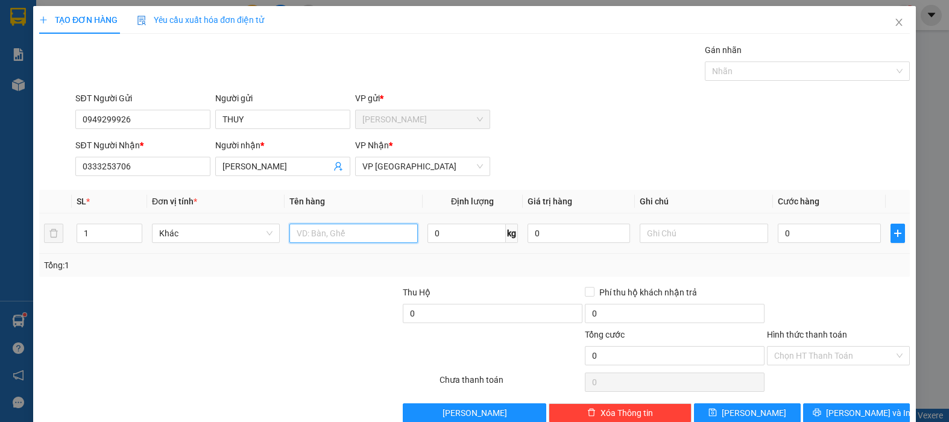
click at [355, 228] on input "text" at bounding box center [353, 233] width 128 height 19
type input "1XOP VANG"
click at [803, 239] on input "0" at bounding box center [829, 233] width 103 height 19
type input "2"
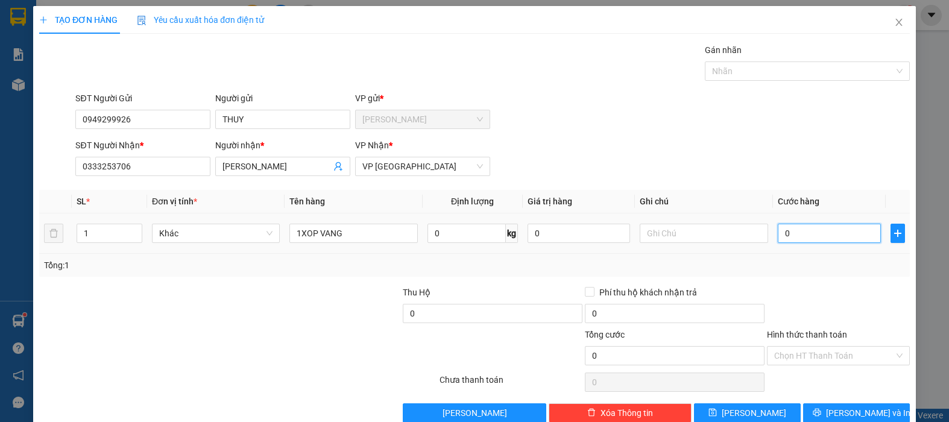
type input "2"
type input "20"
type input "200"
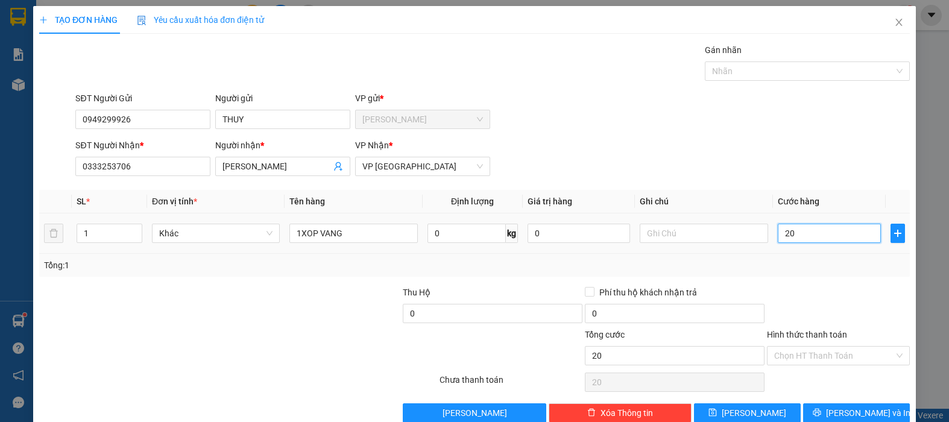
type input "200"
type input "2.000"
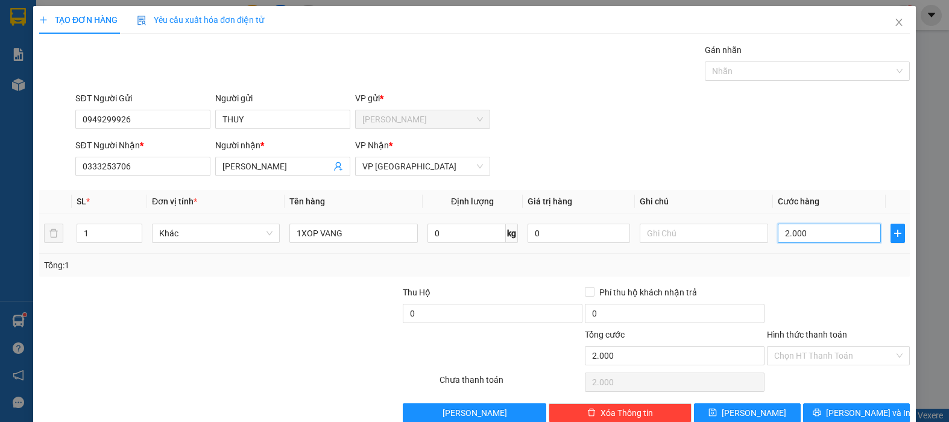
type input "20.000"
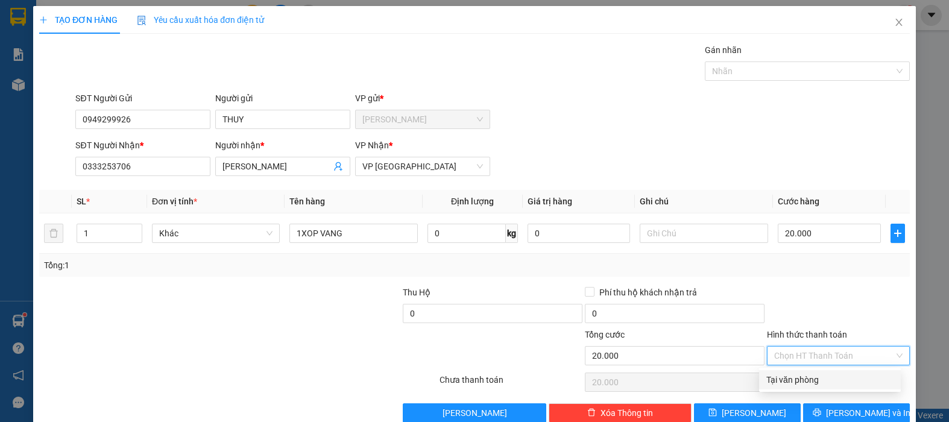
click at [774, 352] on input "Hình thức thanh toán" at bounding box center [834, 356] width 120 height 18
click at [786, 383] on div "Tại văn phòng" at bounding box center [829, 379] width 127 height 13
type input "0"
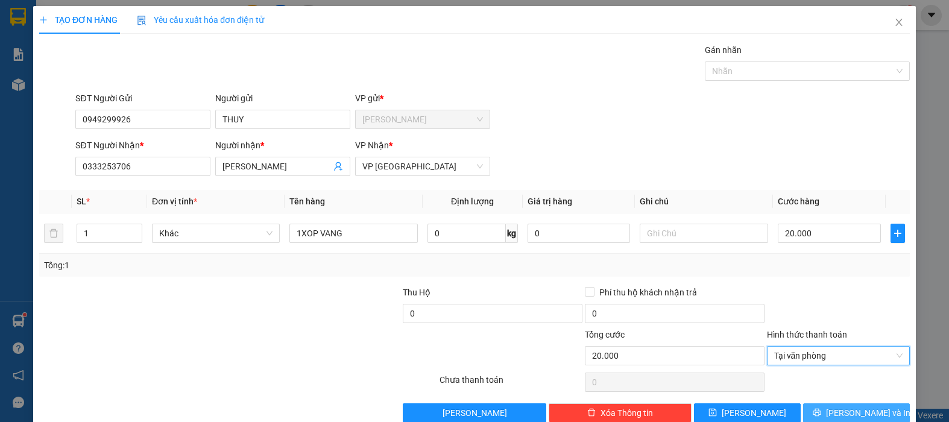
click at [845, 411] on span "[PERSON_NAME] và In" at bounding box center [868, 412] width 84 height 13
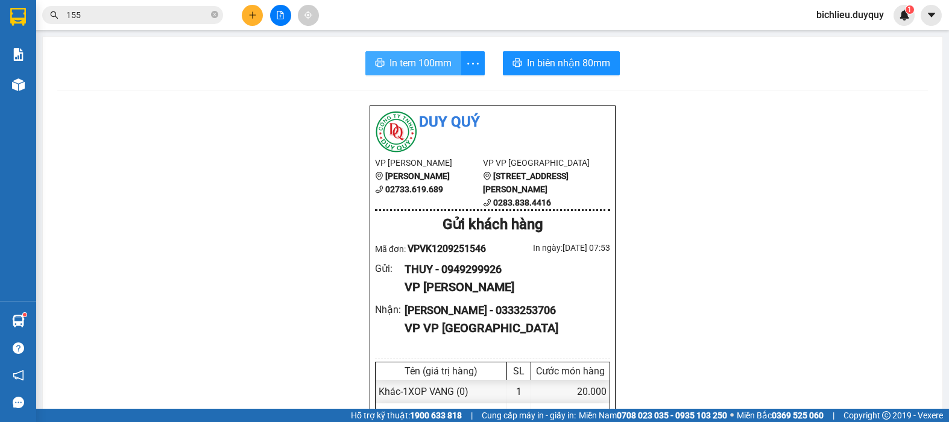
click at [408, 62] on span "In tem 100mm" at bounding box center [420, 62] width 62 height 15
